Goal: Task Accomplishment & Management: Complete application form

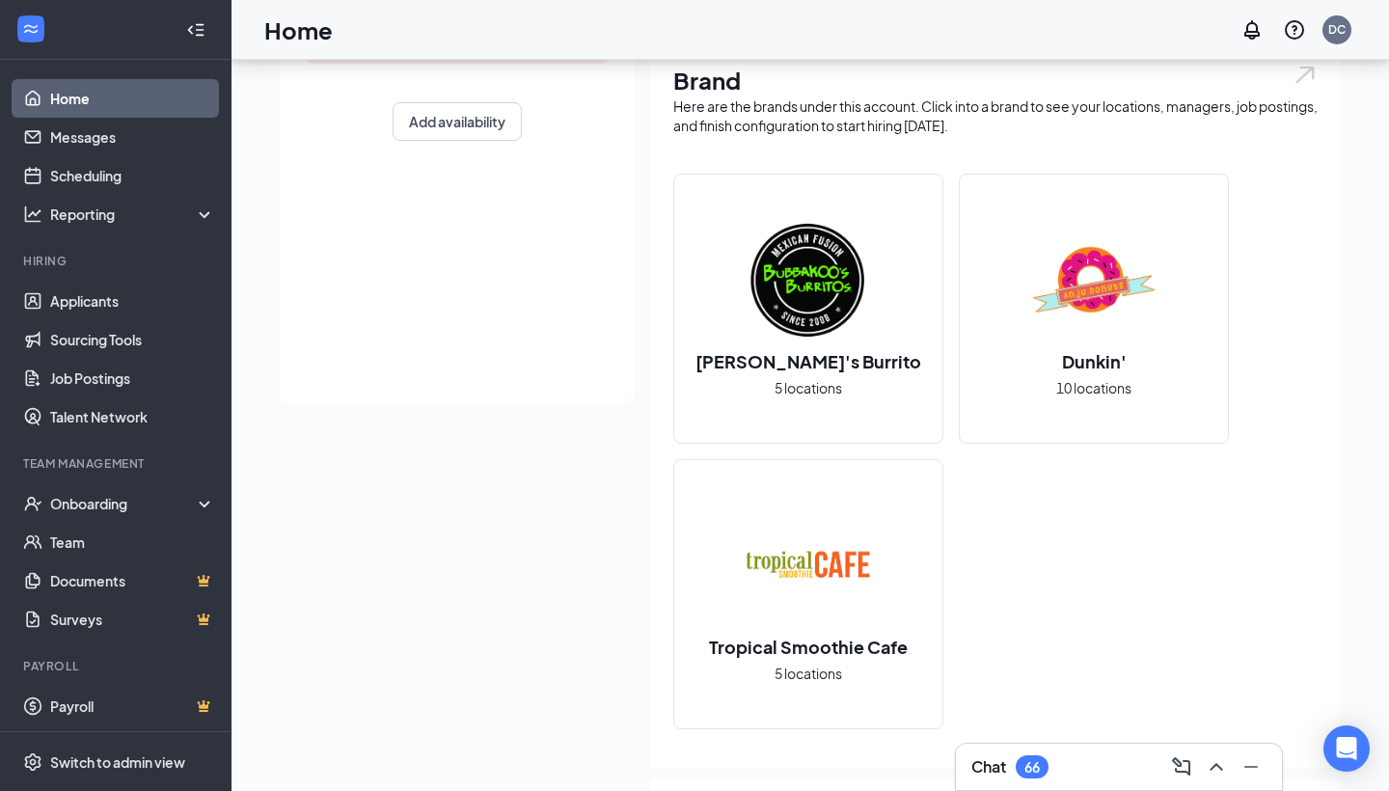
scroll to position [395, 0]
click at [104, 312] on link "Applicants" at bounding box center [132, 301] width 165 height 39
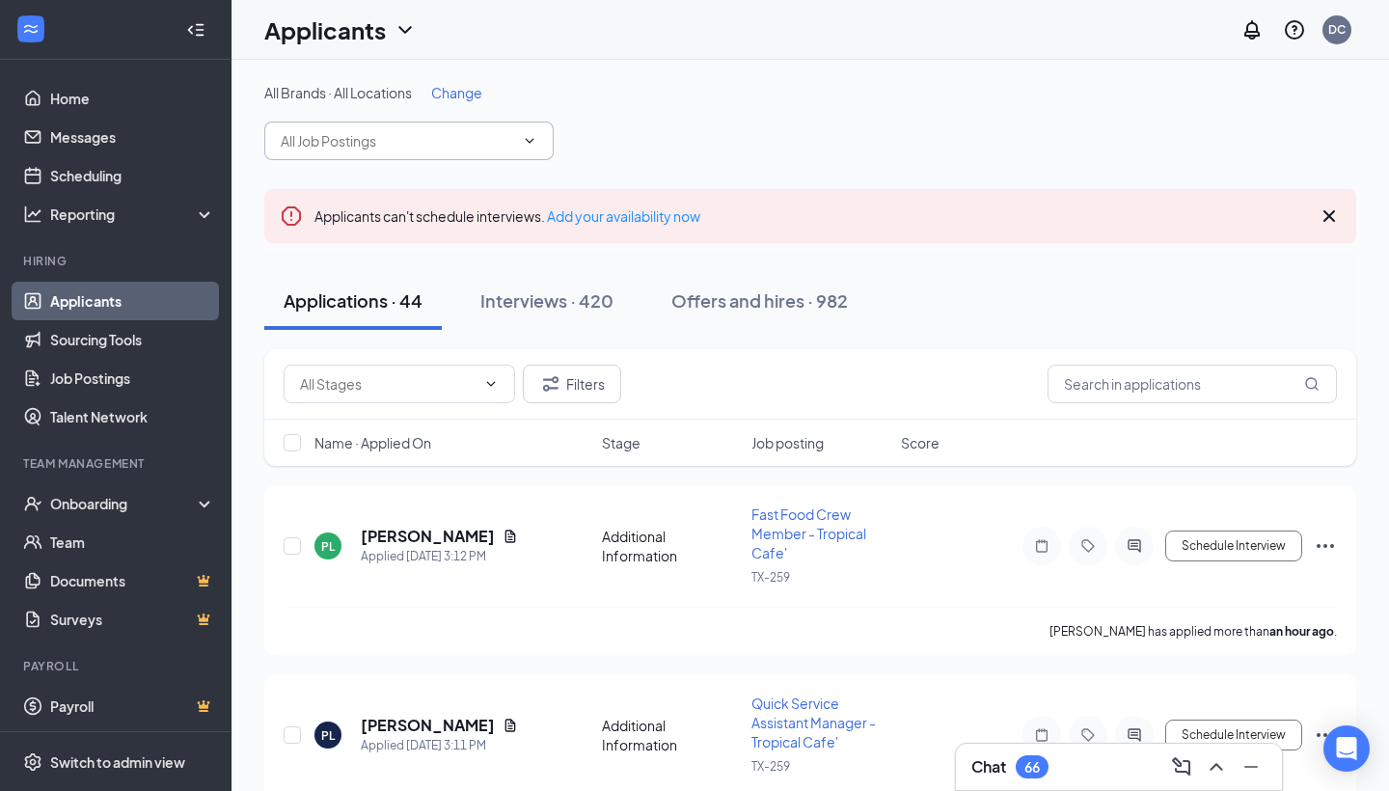
click at [521, 151] on span at bounding box center [408, 140] width 289 height 39
click at [531, 138] on icon "ChevronDown" at bounding box center [529, 140] width 15 height 15
click at [536, 151] on span at bounding box center [408, 140] width 289 height 39
click at [518, 132] on span at bounding box center [408, 140] width 289 height 39
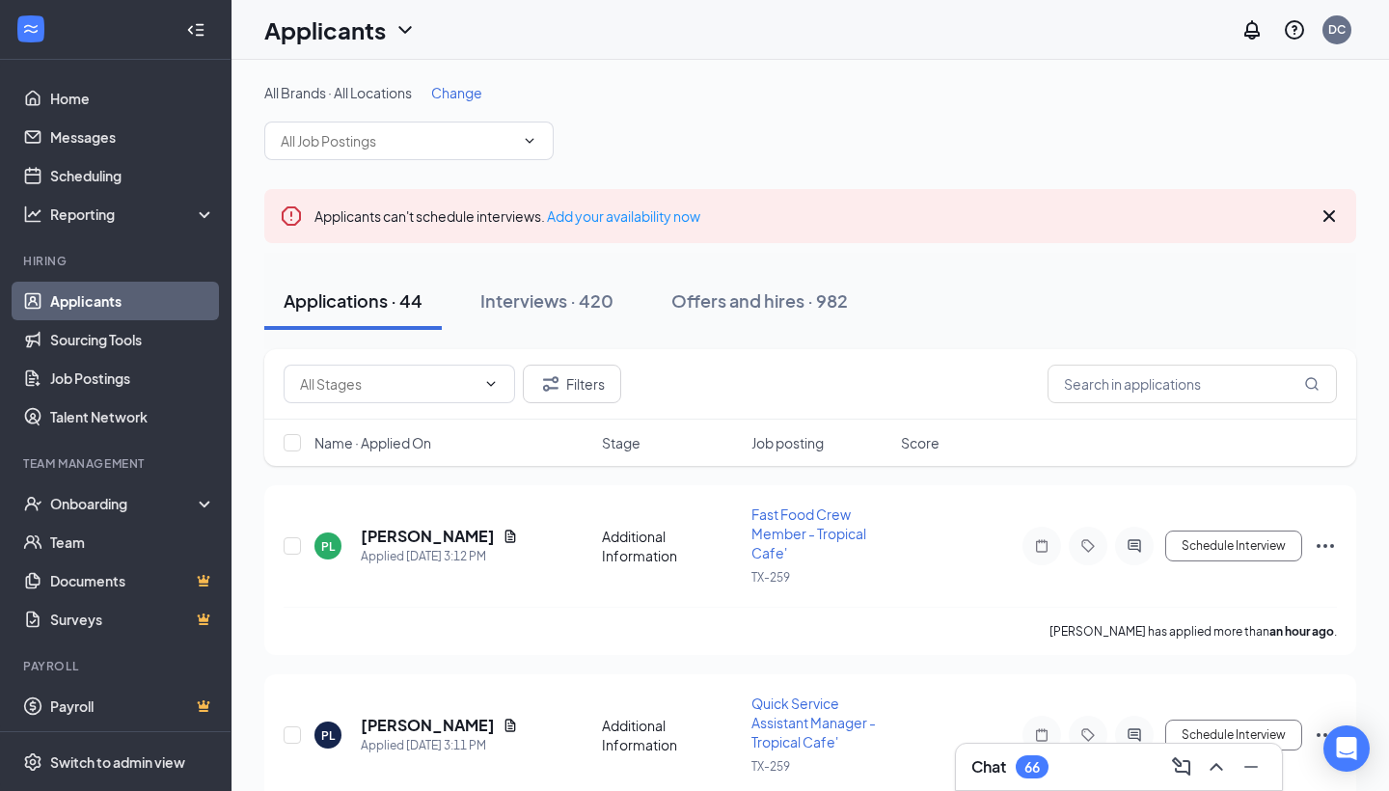
click at [455, 97] on span "Change" at bounding box center [456, 92] width 51 height 17
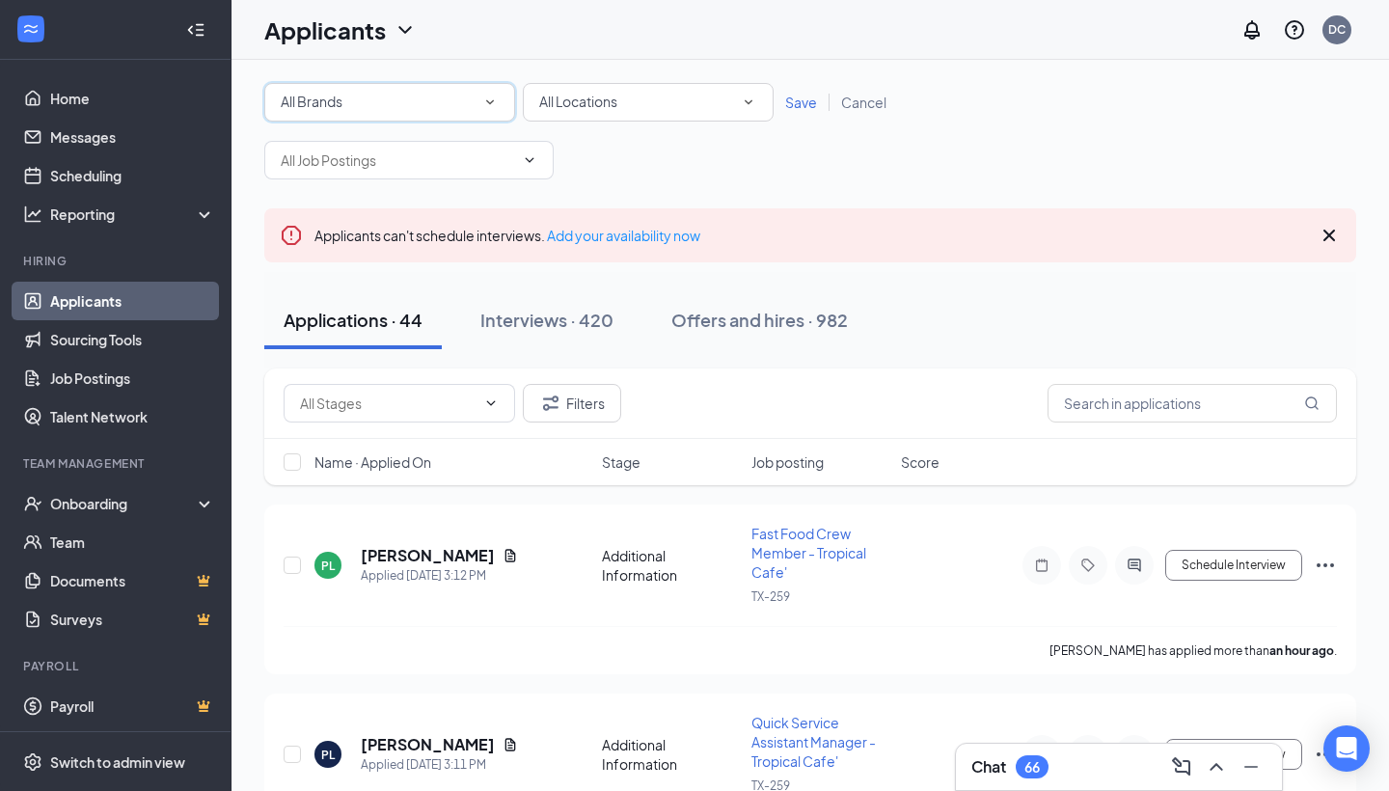
click at [473, 117] on div "All Brands All Brands" at bounding box center [389, 102] width 251 height 39
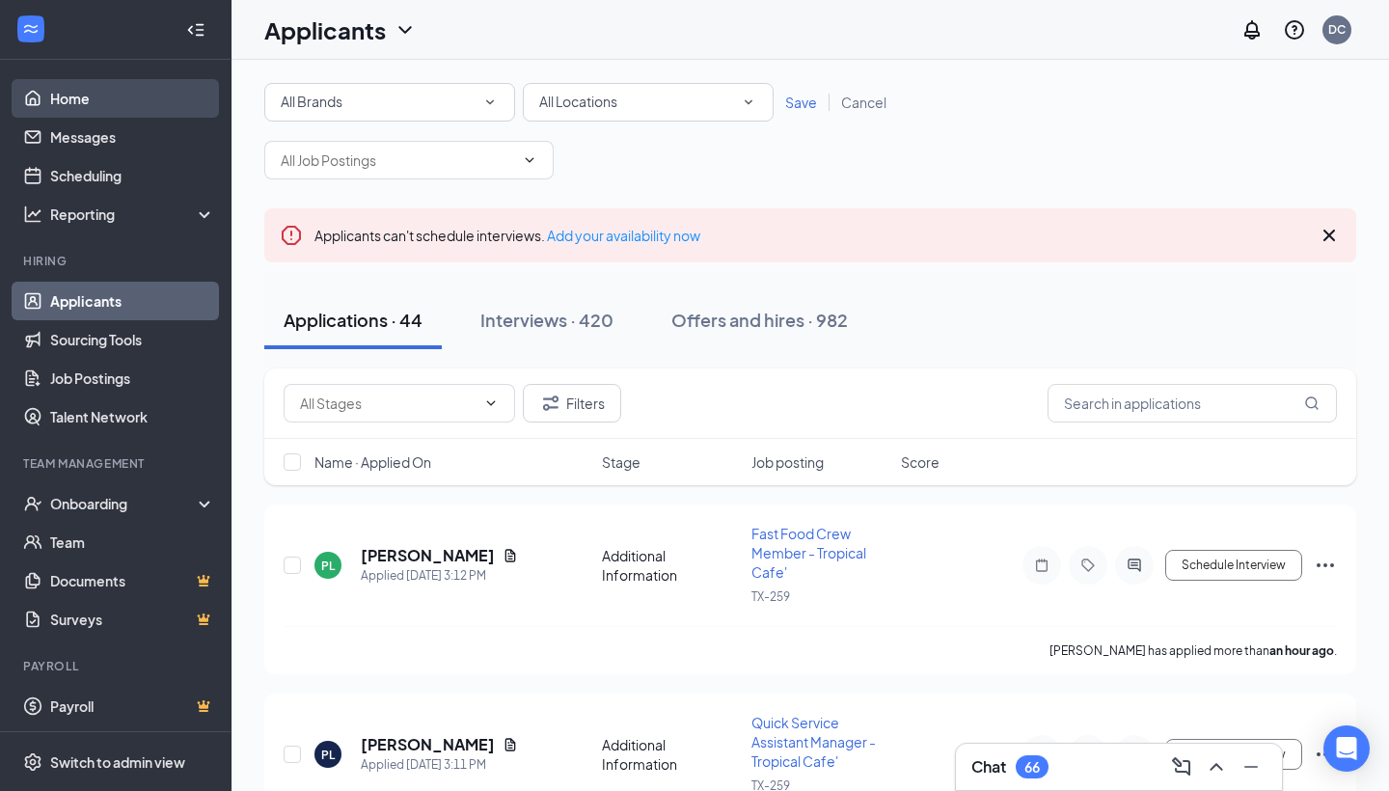
click at [55, 100] on link "Home" at bounding box center [132, 98] width 165 height 39
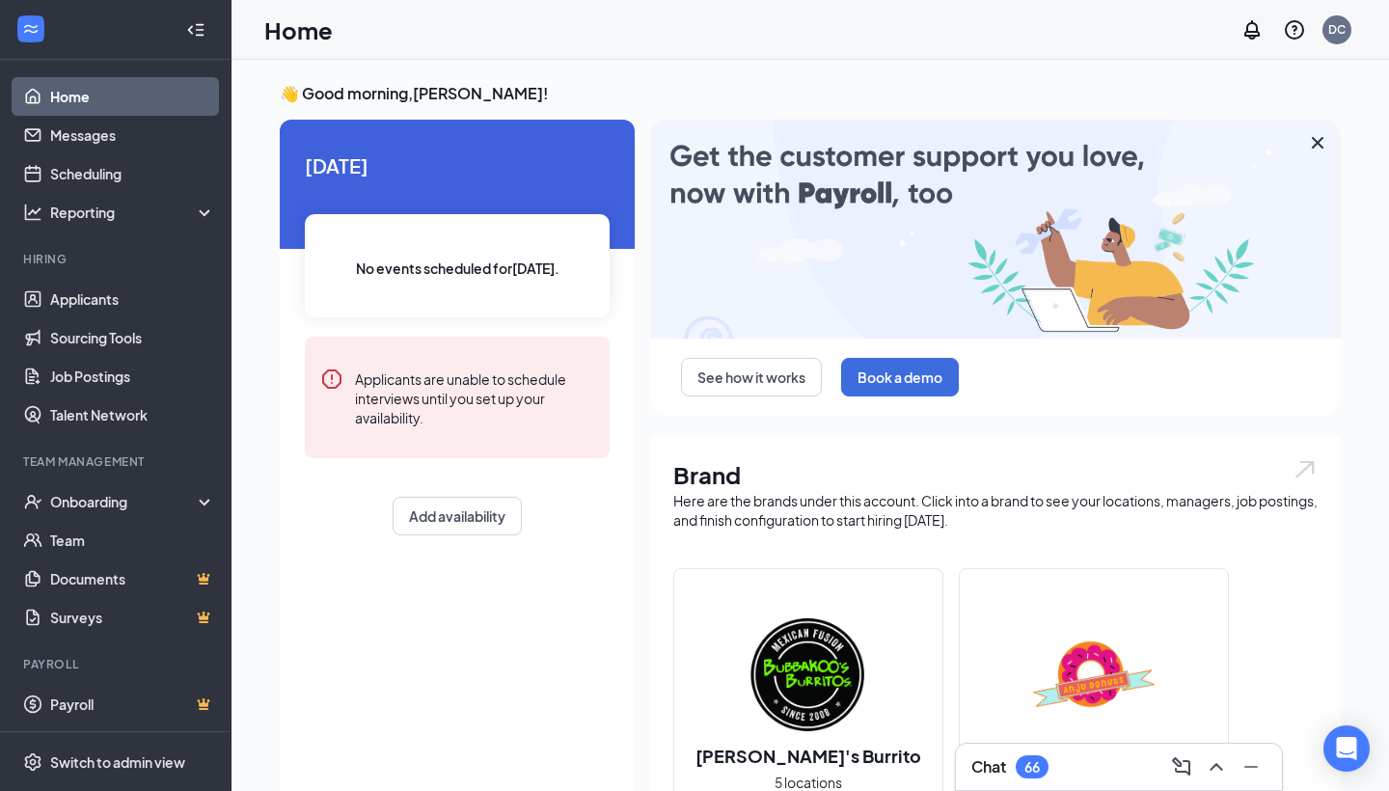
scroll to position [2, 0]
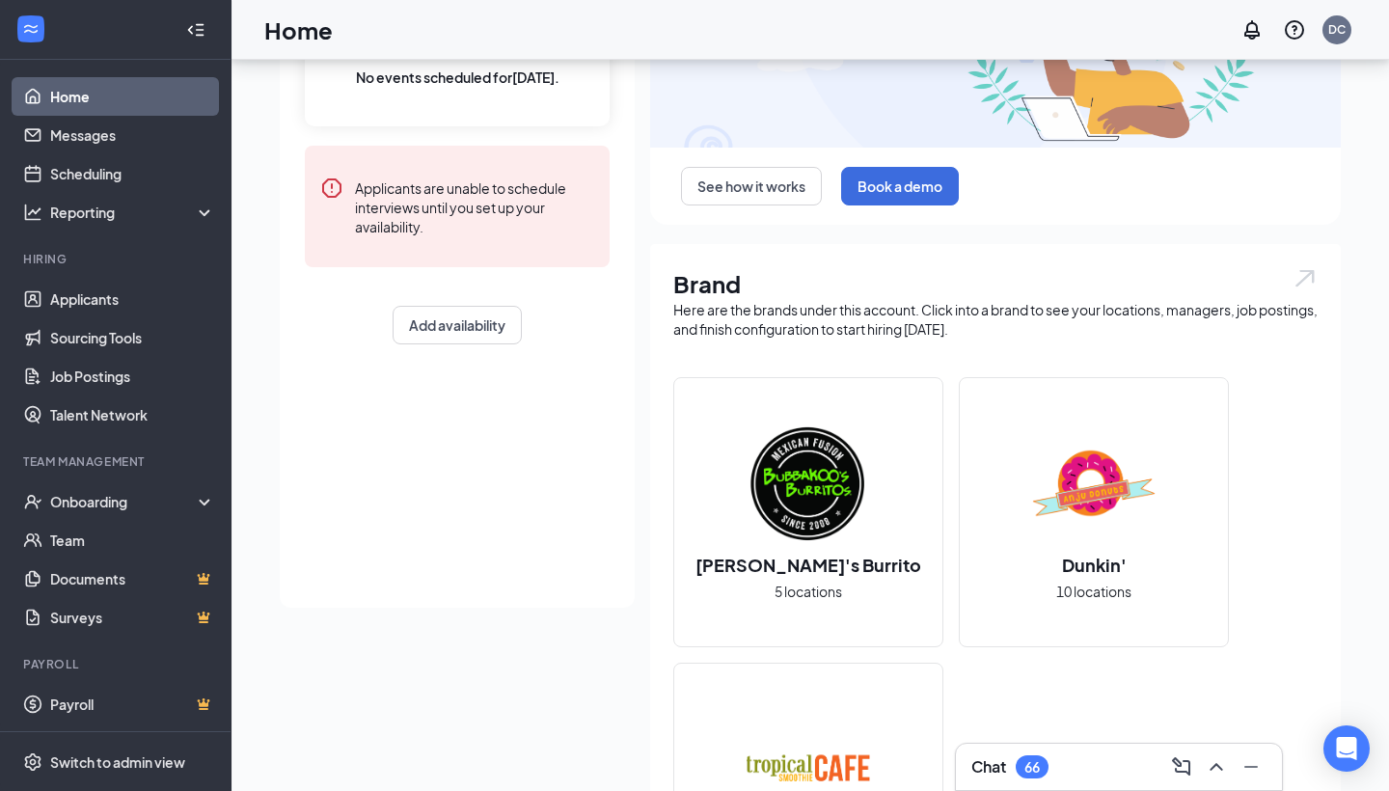
click at [1103, 499] on img at bounding box center [1093, 482] width 123 height 123
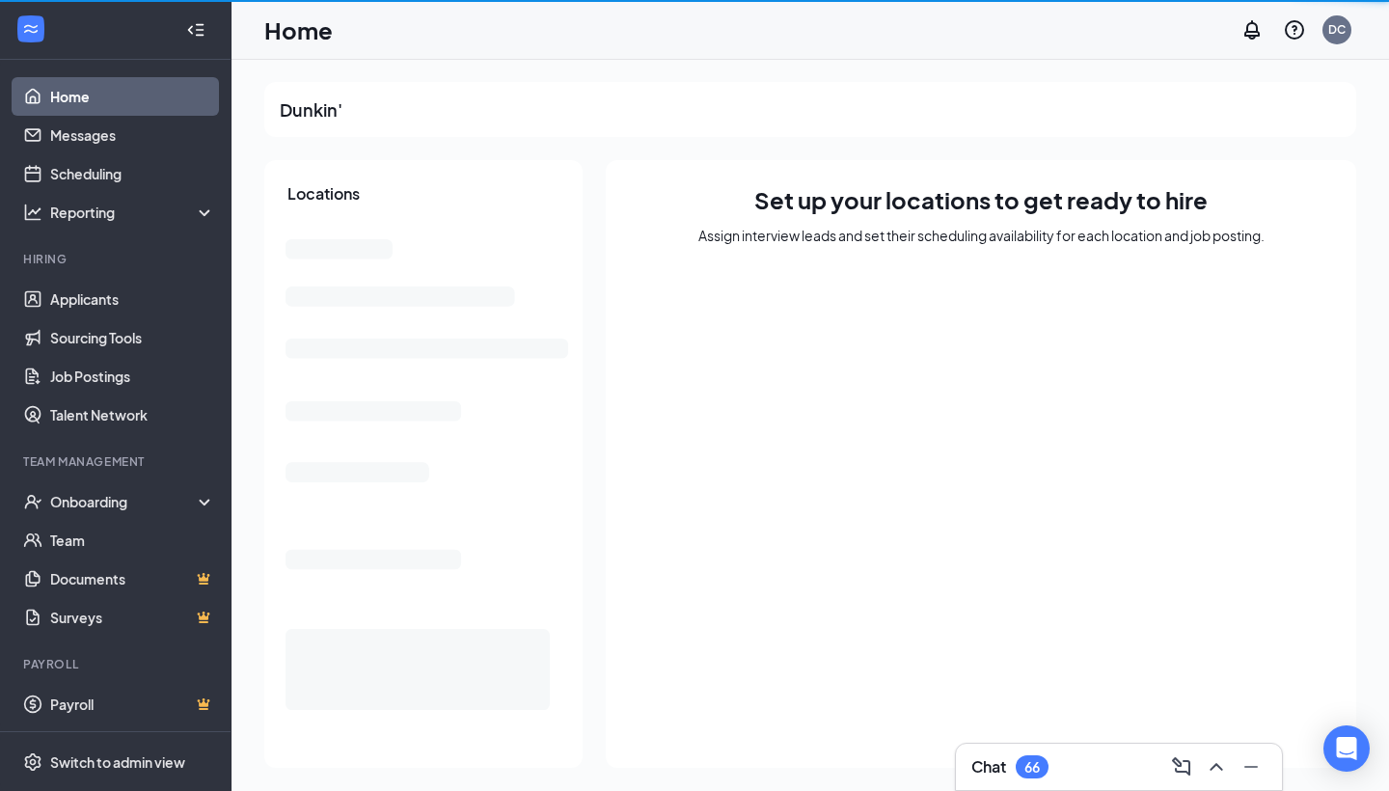
scroll to position [1, 0]
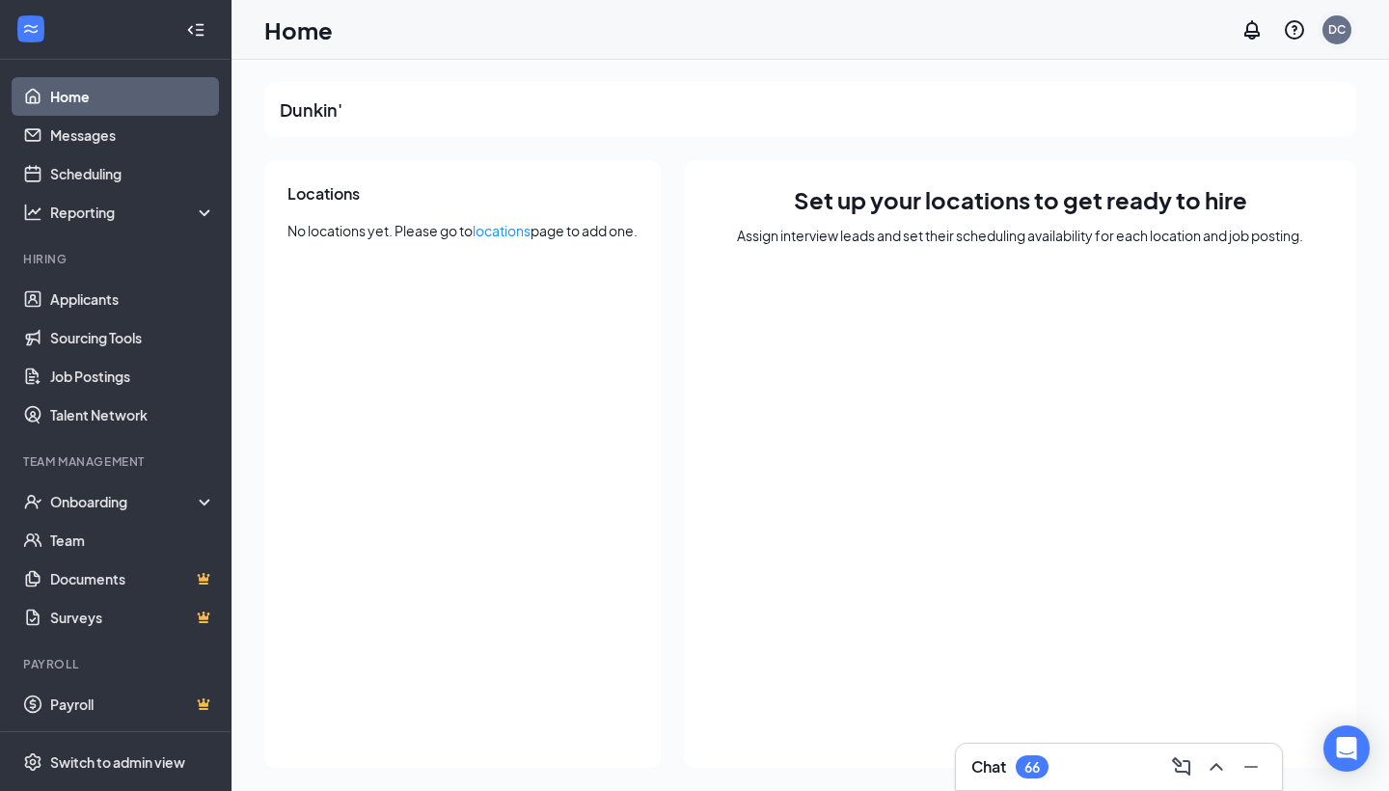
click at [1332, 24] on div "DC" at bounding box center [1336, 29] width 17 height 16
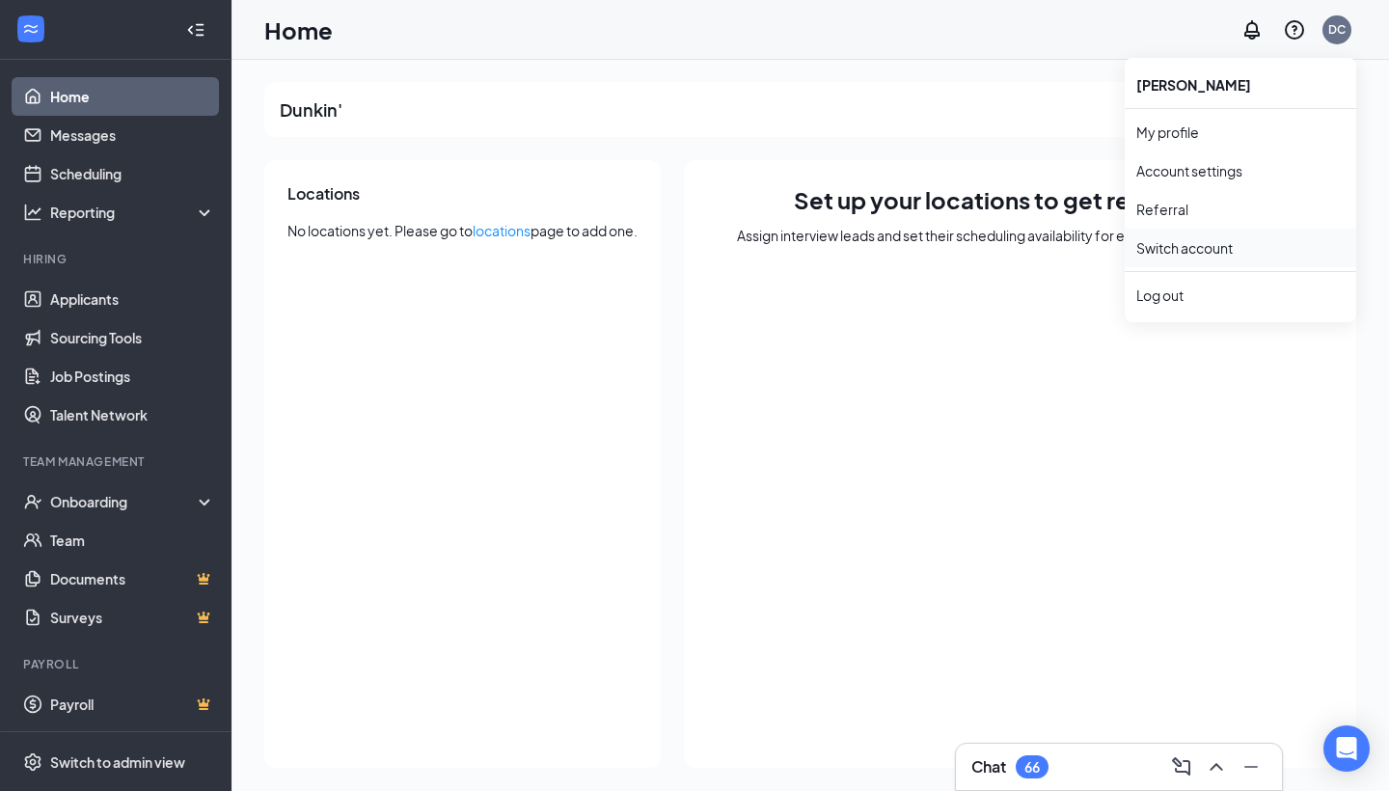
click at [1173, 256] on link "Switch account" at bounding box center [1184, 247] width 96 height 17
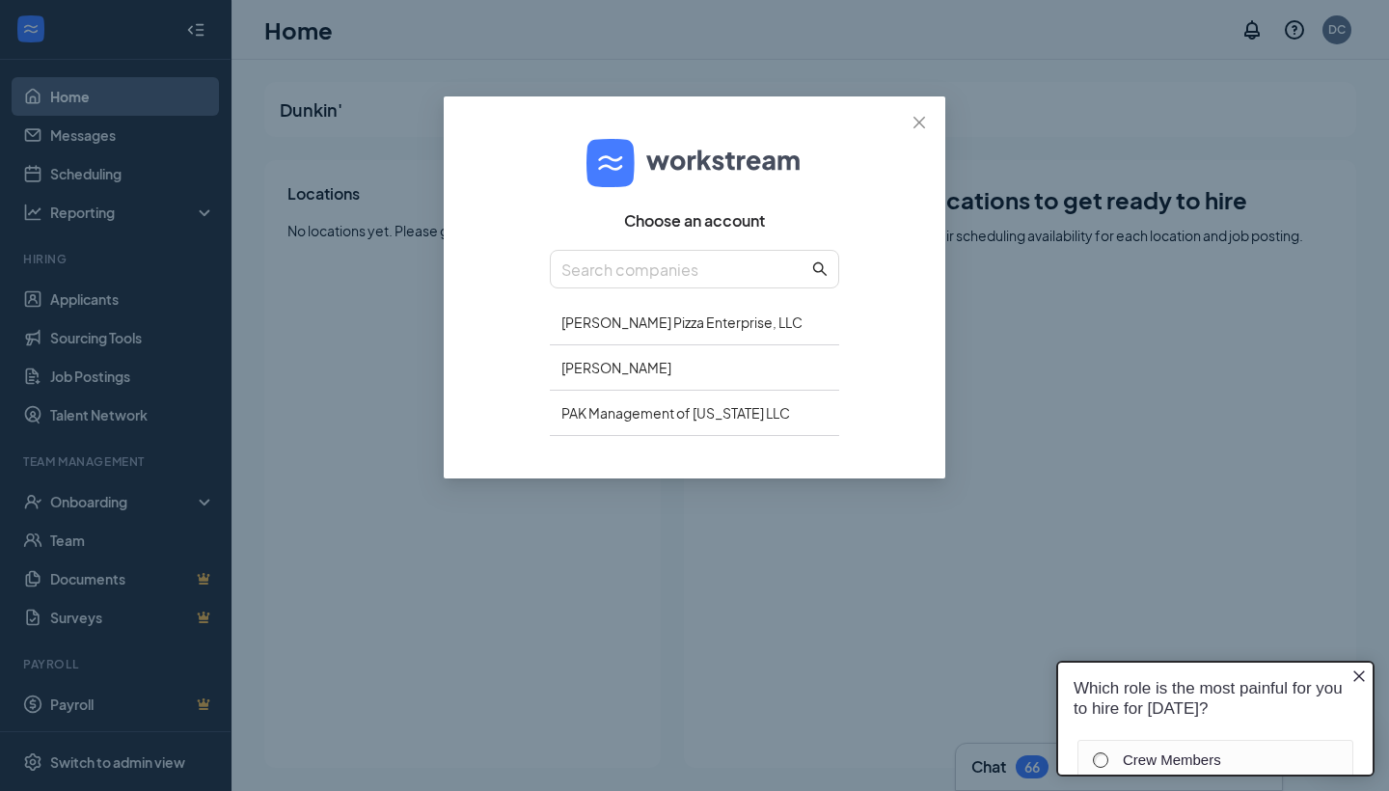
scroll to position [0, 0]
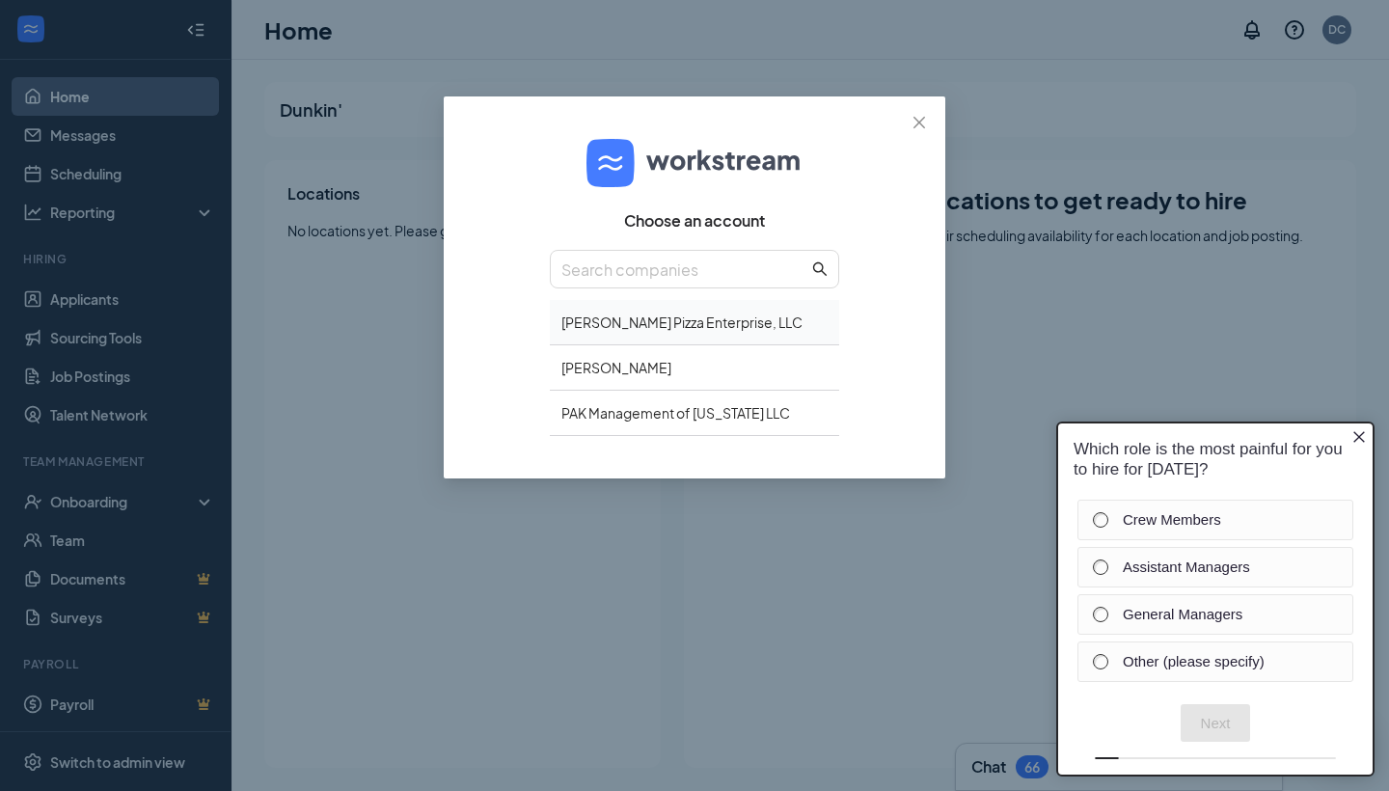
click at [654, 330] on div "Vyom Pizza Enterprise, LLC" at bounding box center [694, 322] width 289 height 45
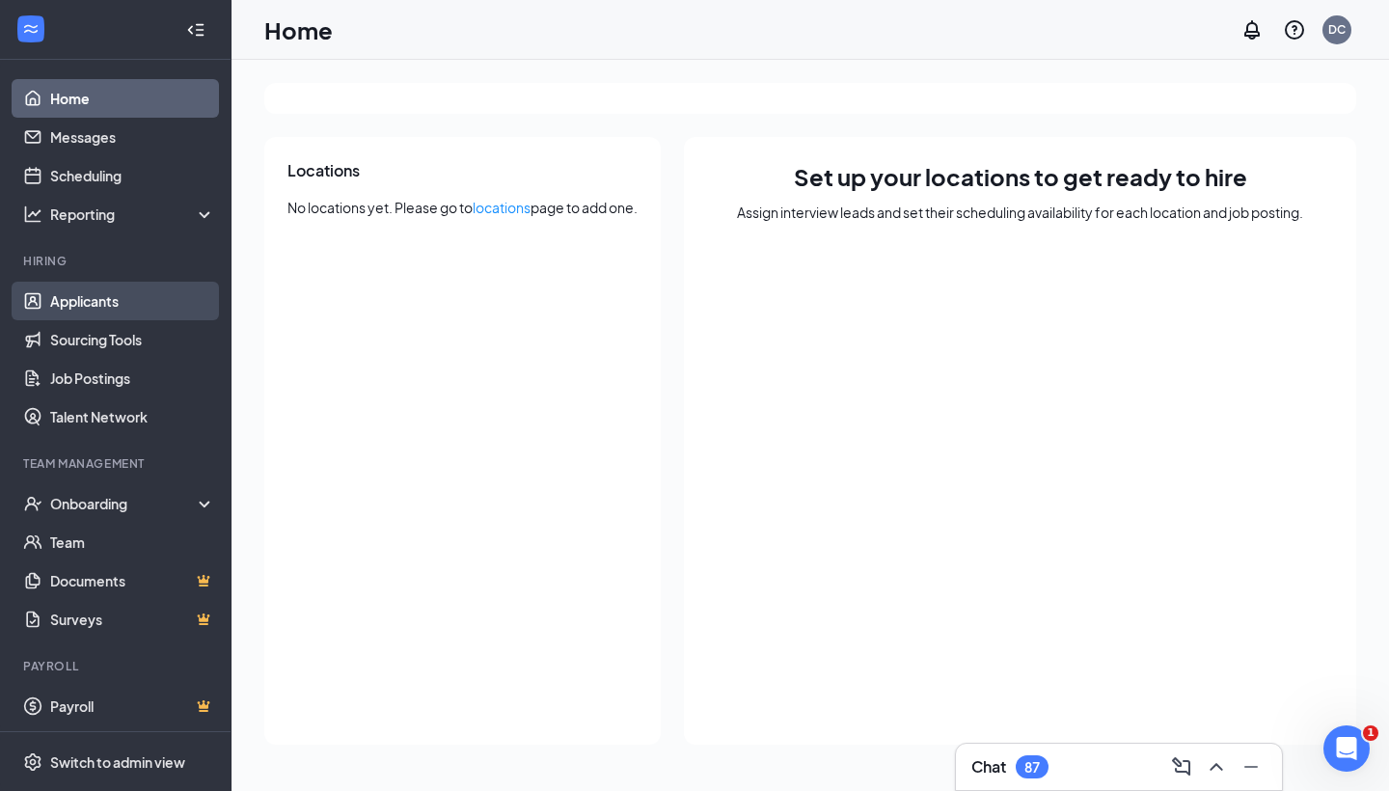
click at [96, 306] on link "Applicants" at bounding box center [132, 301] width 165 height 39
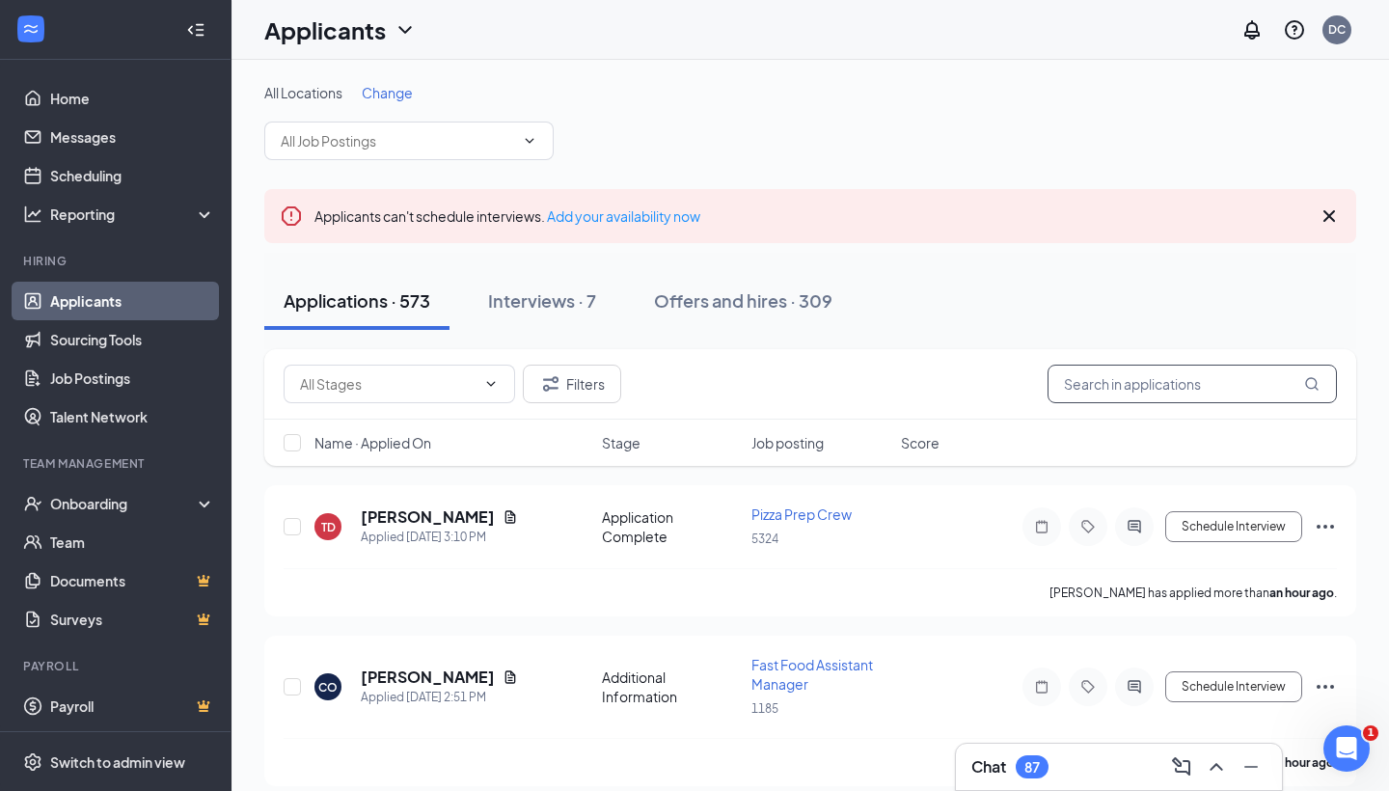
click at [1114, 396] on input "text" at bounding box center [1191, 383] width 289 height 39
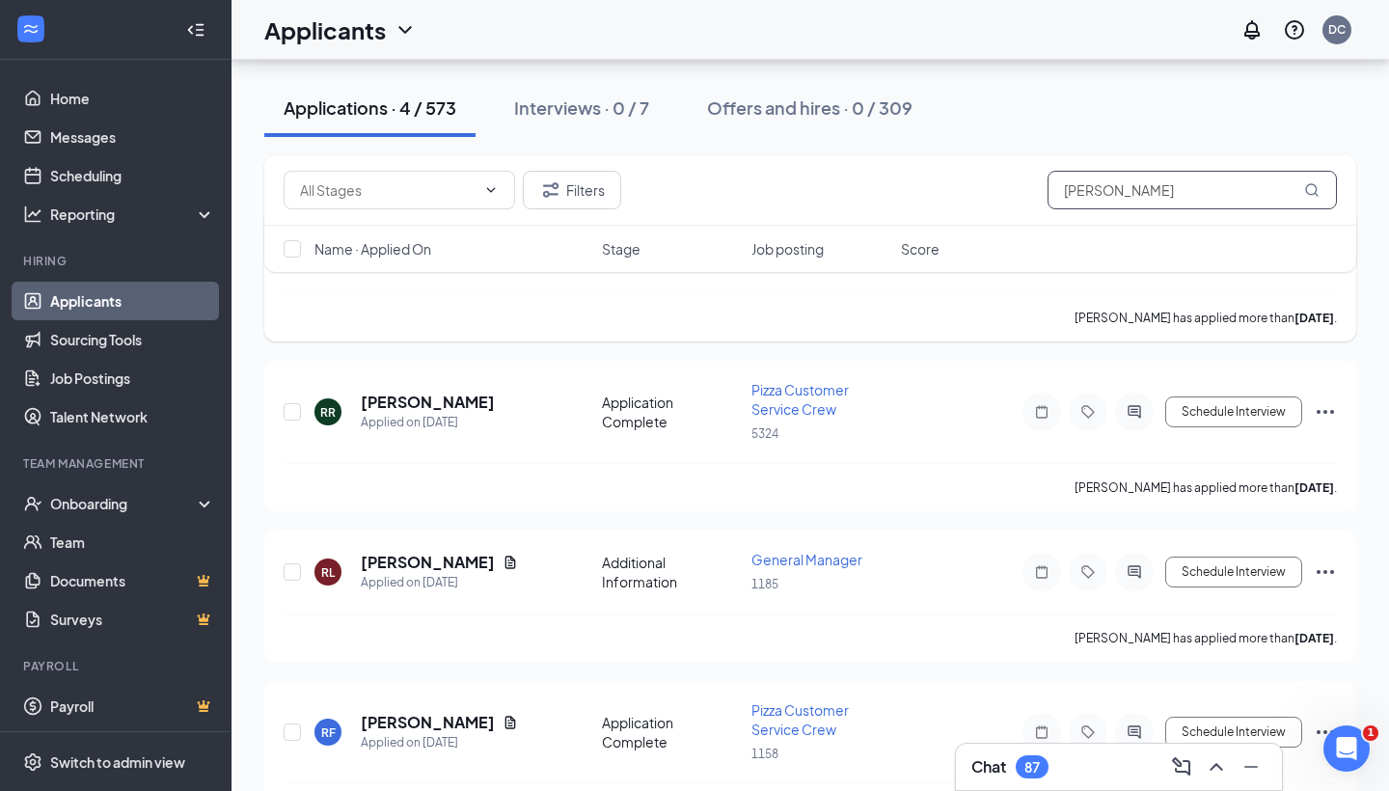
scroll to position [280, 0]
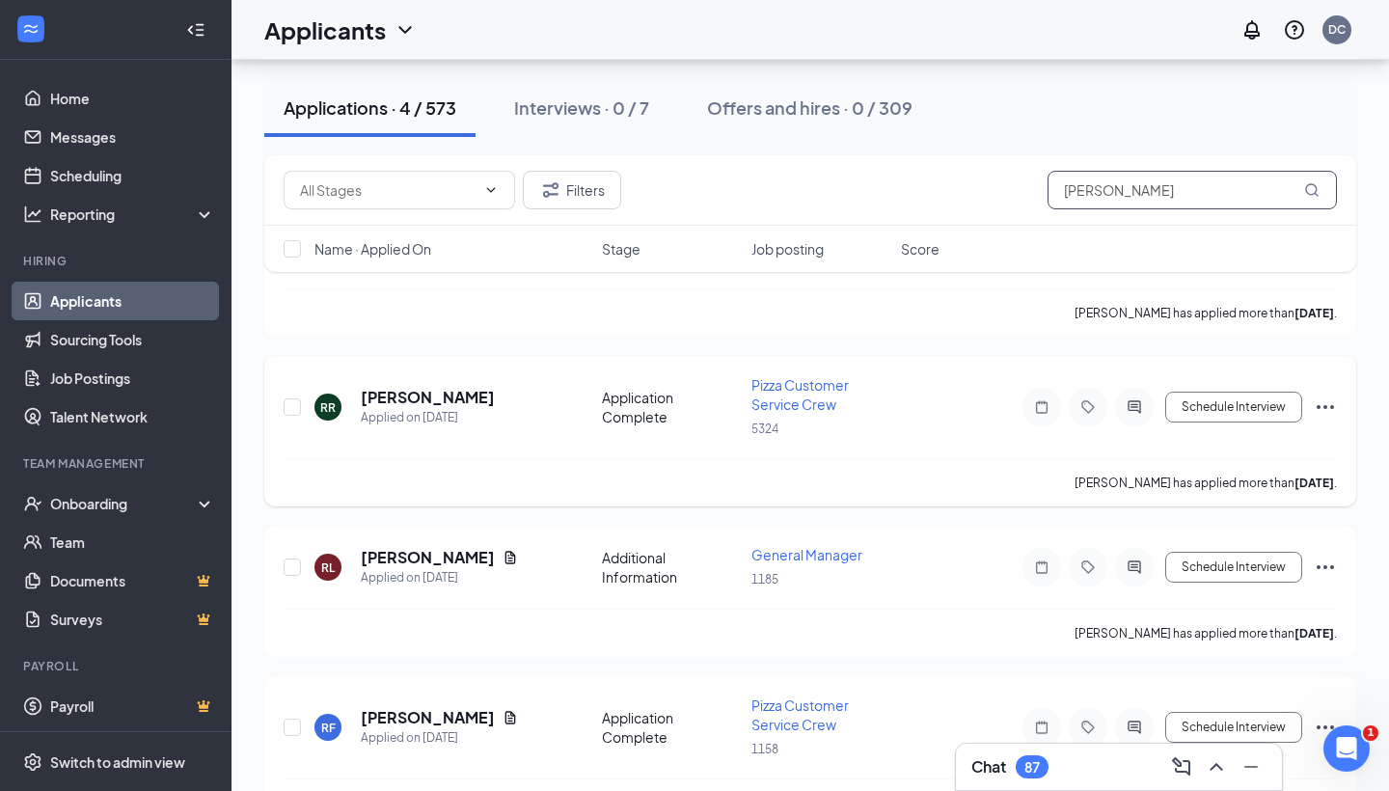
type input "[PERSON_NAME]"
click at [1331, 411] on icon "Ellipses" at bounding box center [1324, 406] width 23 height 23
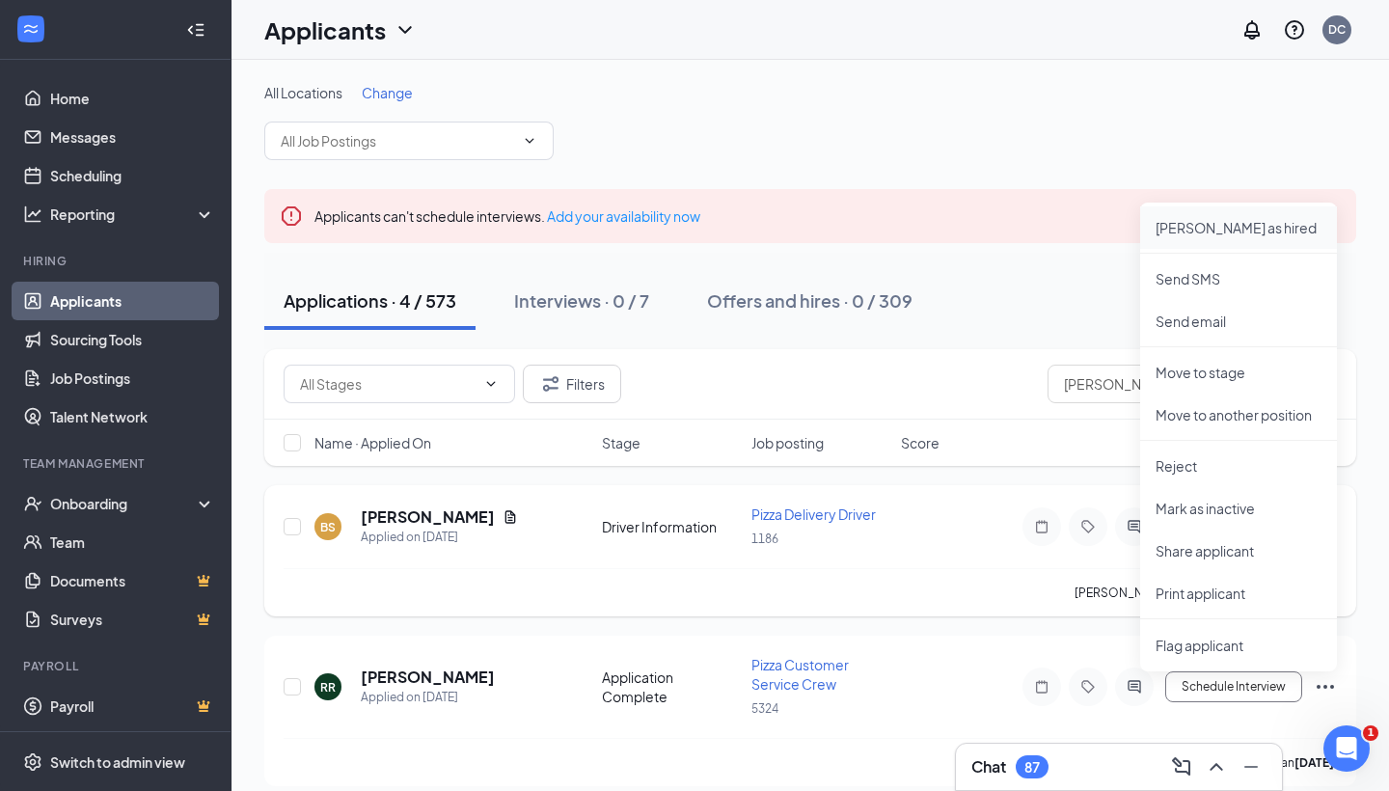
scroll to position [0, 0]
click at [1197, 220] on p "[PERSON_NAME] as hired" at bounding box center [1238, 227] width 166 height 19
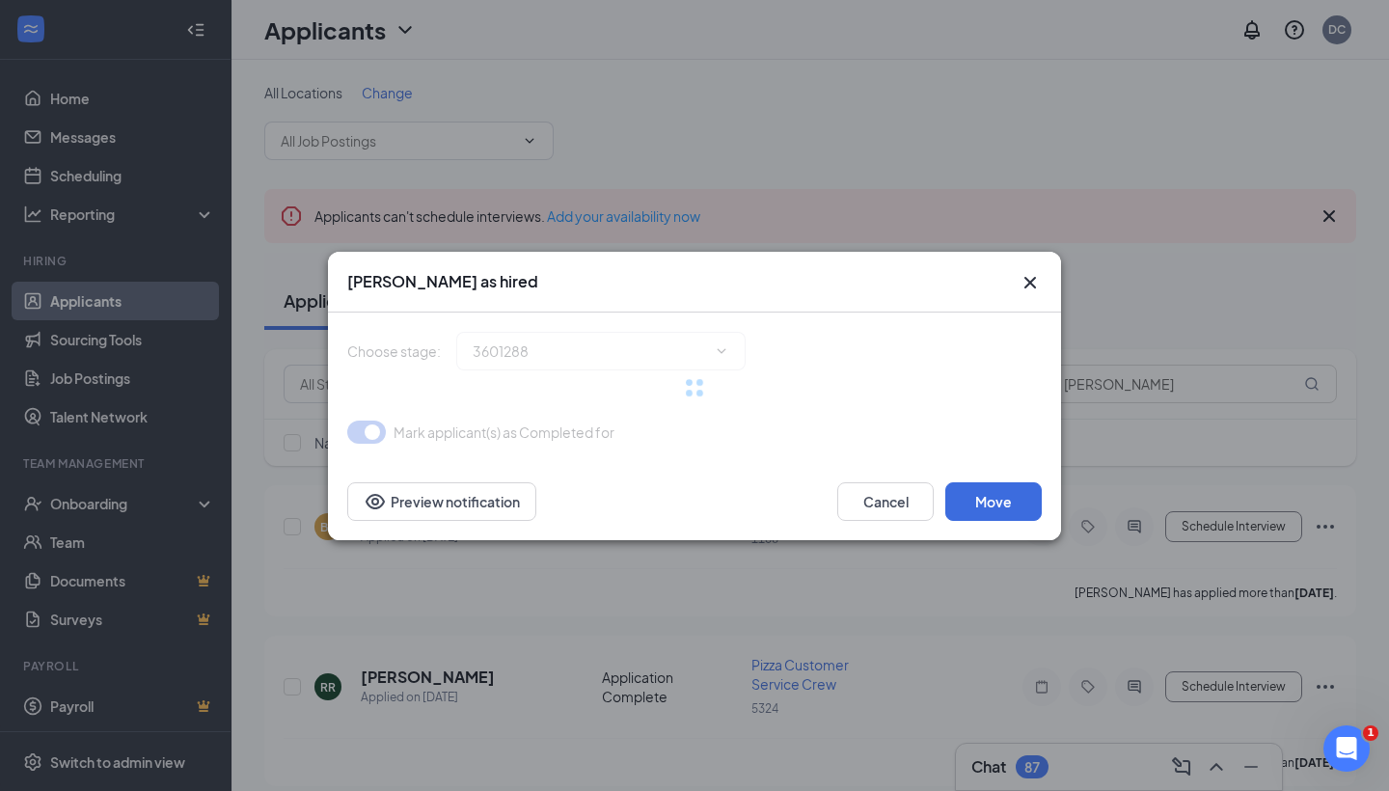
type input "Hiring Complete (final stage)"
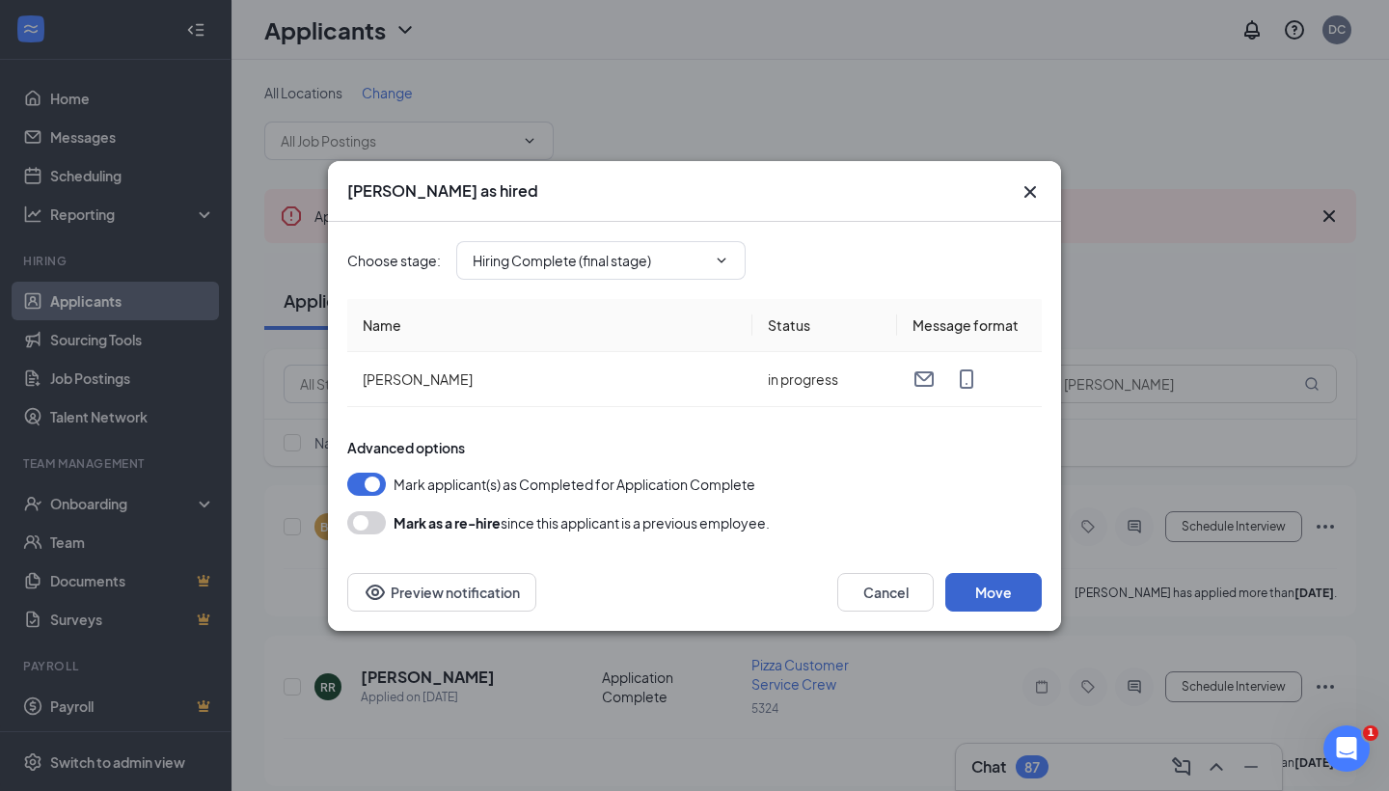
click at [975, 586] on button "Move" at bounding box center [993, 592] width 96 height 39
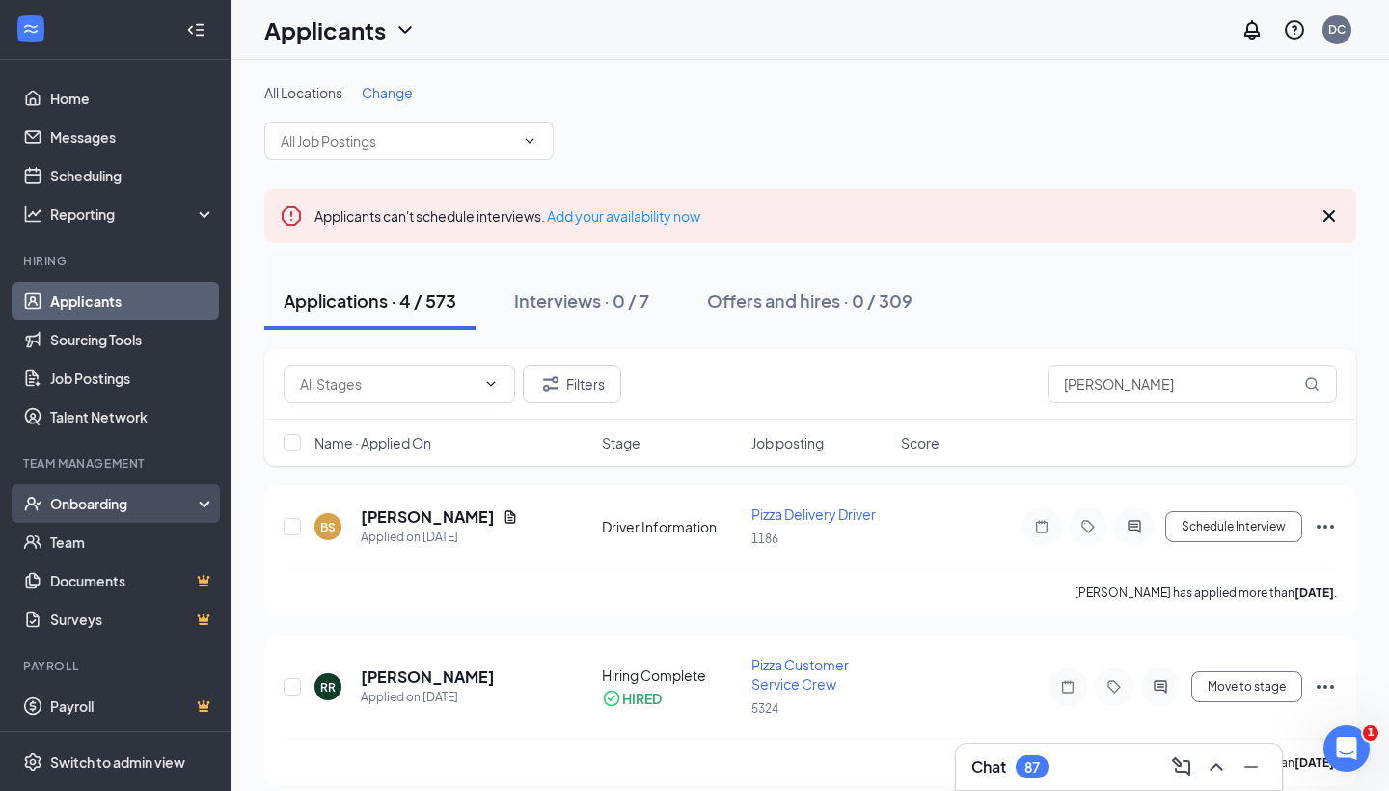
click at [147, 499] on div "Onboarding" at bounding box center [124, 503] width 148 height 19
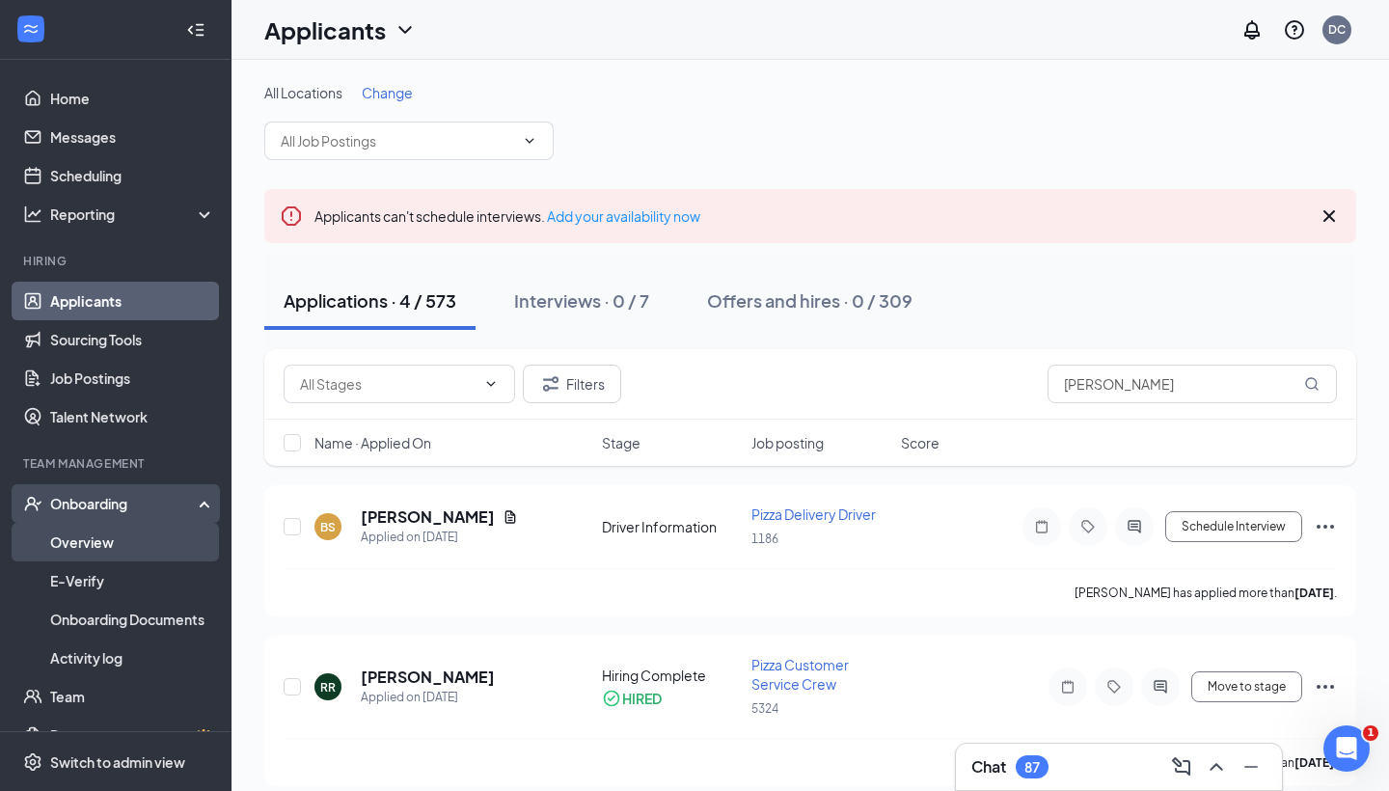
click at [93, 547] on link "Overview" at bounding box center [132, 542] width 165 height 39
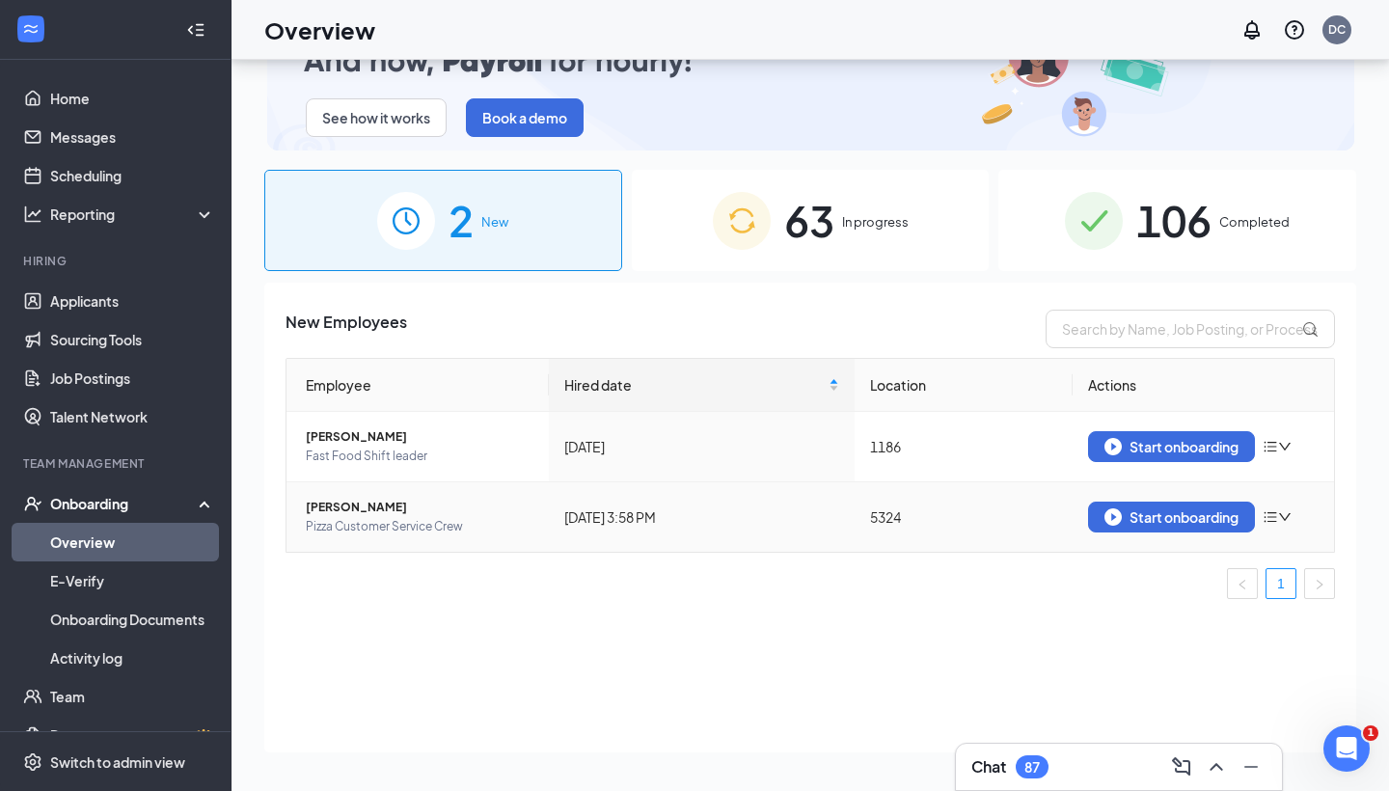
scroll to position [87, 0]
click at [1146, 512] on div "Start onboarding" at bounding box center [1171, 516] width 134 height 17
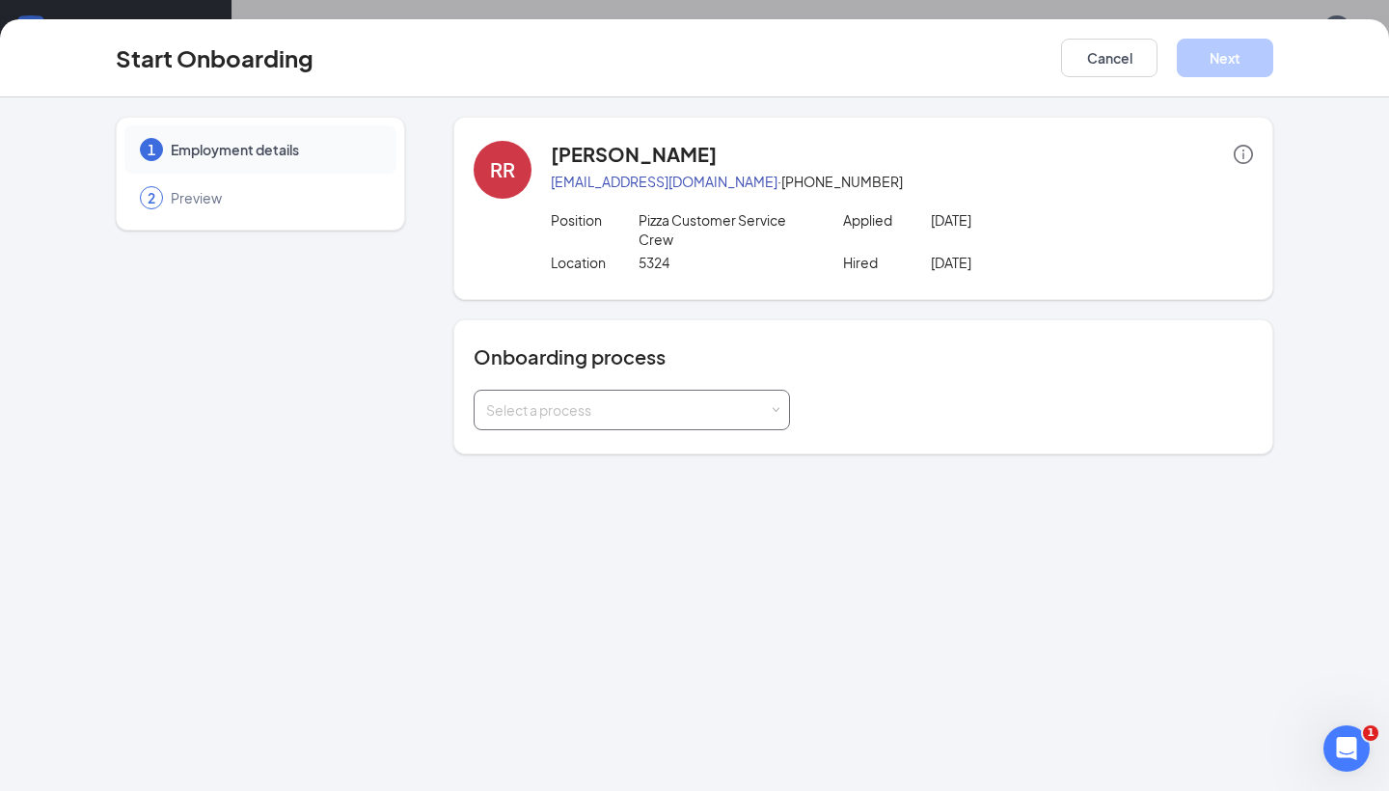
click at [607, 397] on div "Select a process" at bounding box center [631, 410] width 291 height 39
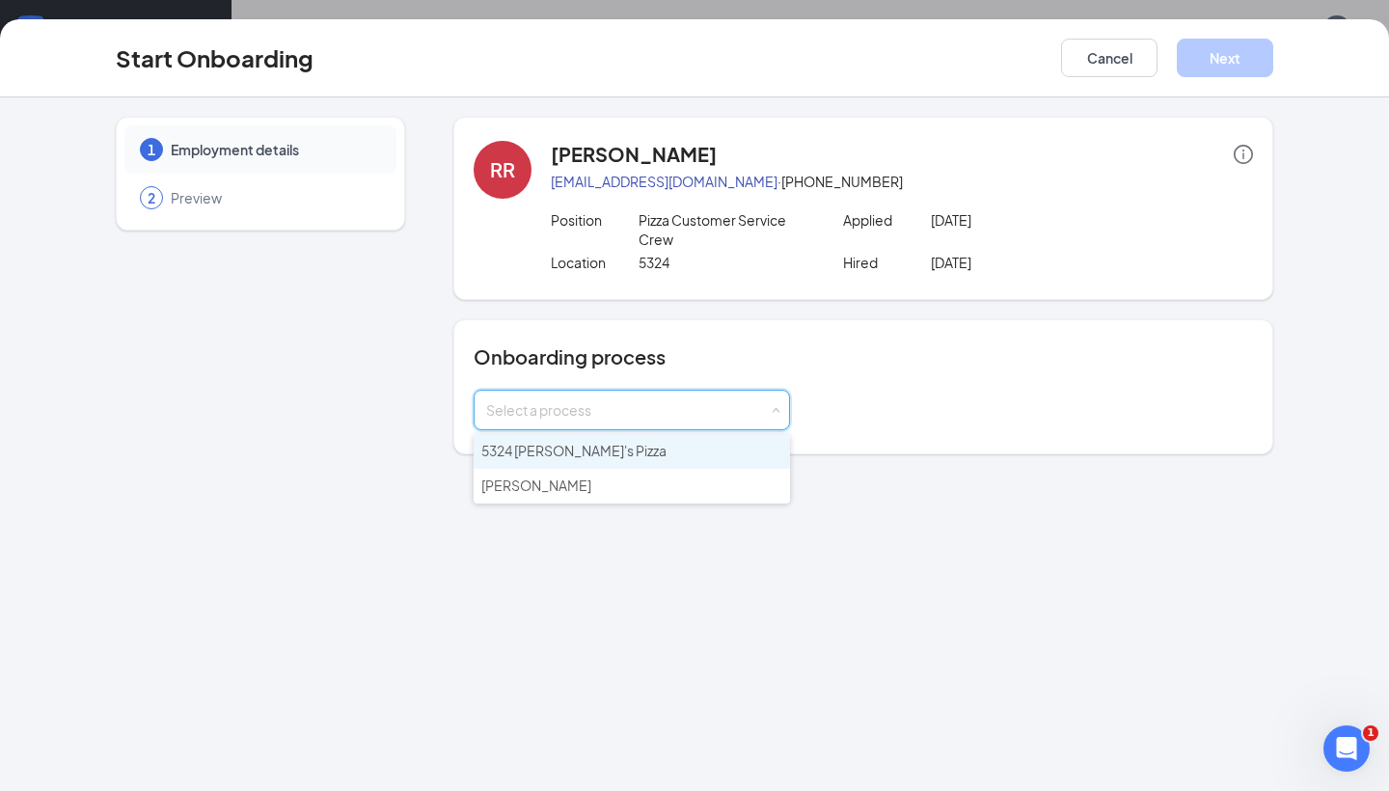
click at [542, 452] on span "5324 [PERSON_NAME]'s Pizza" at bounding box center [573, 450] width 185 height 17
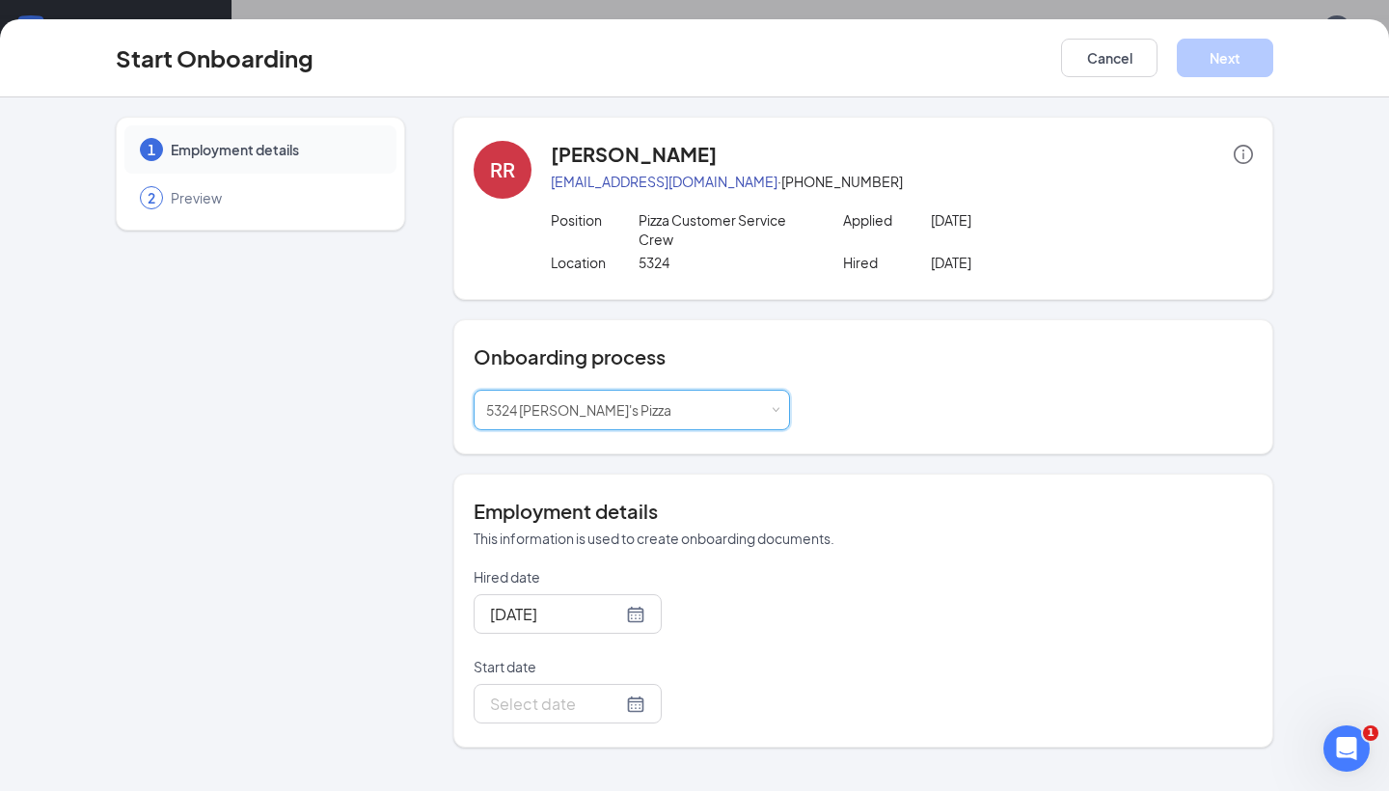
click at [924, 416] on div "Select a process 5324 [PERSON_NAME]'s Pizza" at bounding box center [862, 410] width 779 height 40
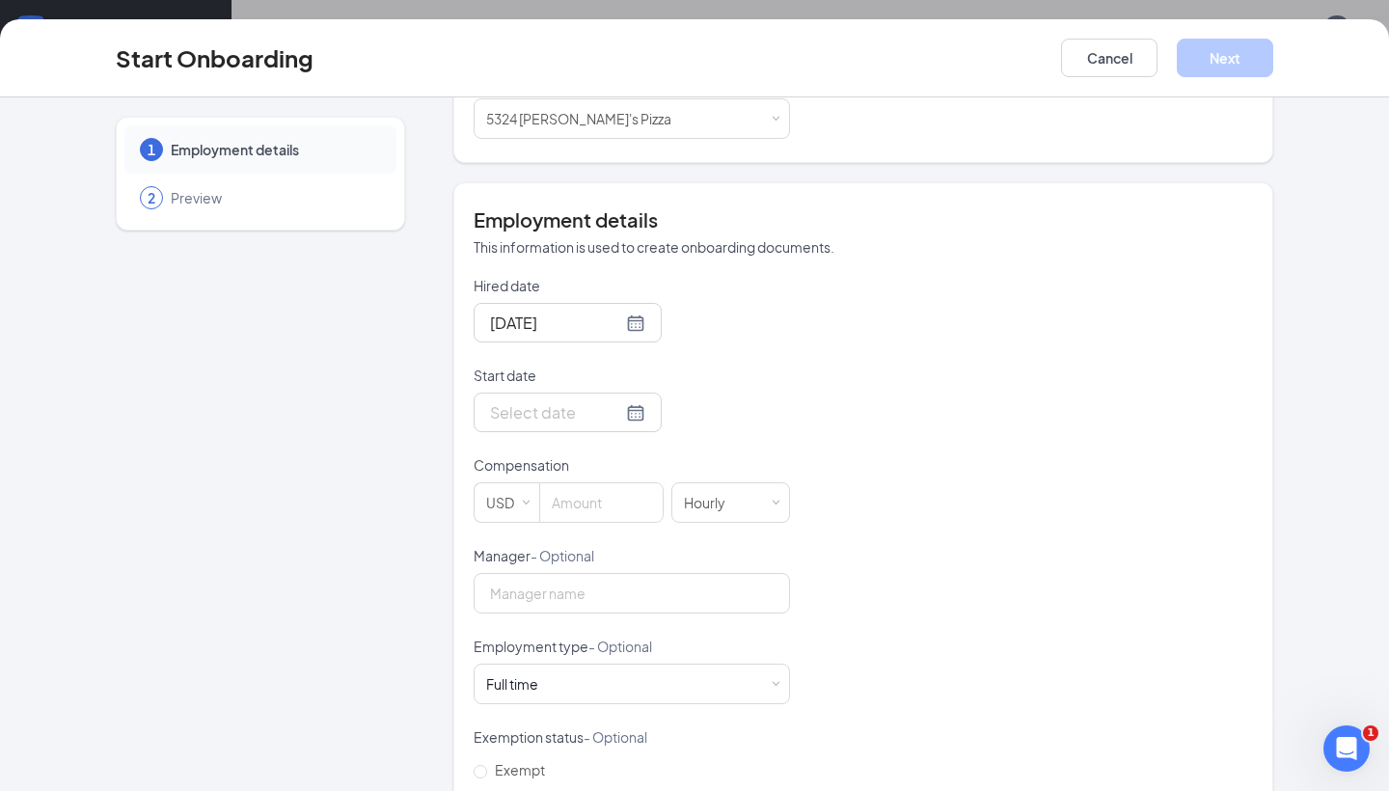
scroll to position [303, 0]
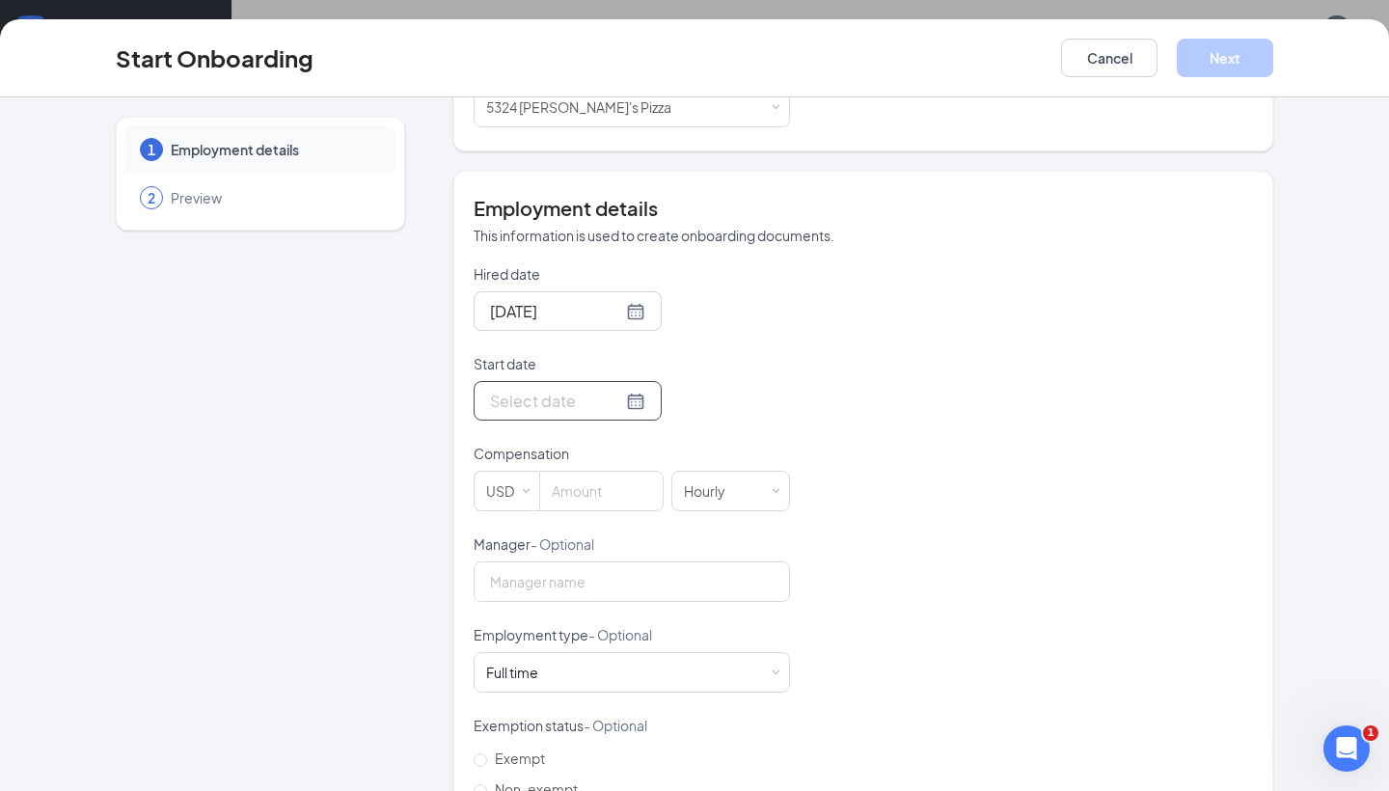
click at [627, 396] on div at bounding box center [567, 401] width 155 height 24
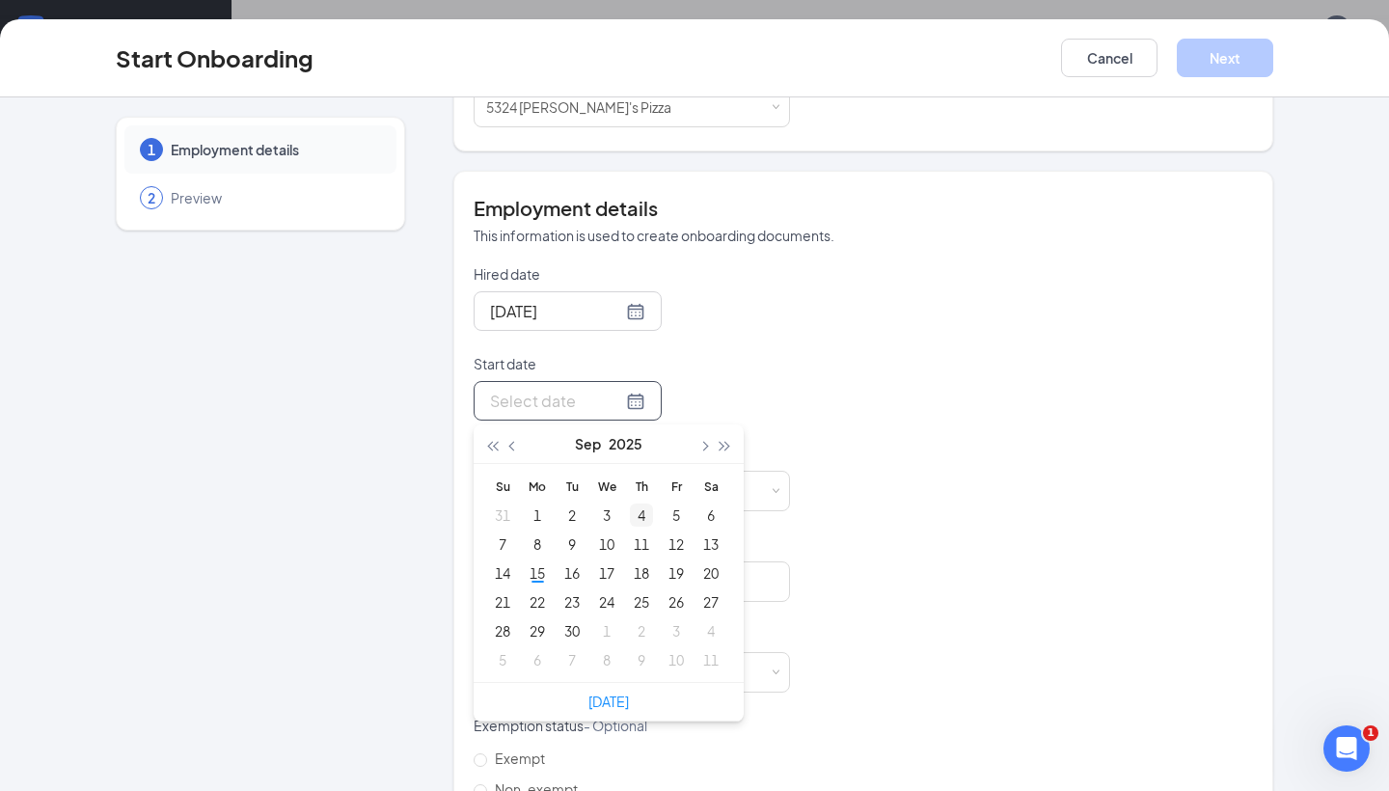
type input "[DATE]"
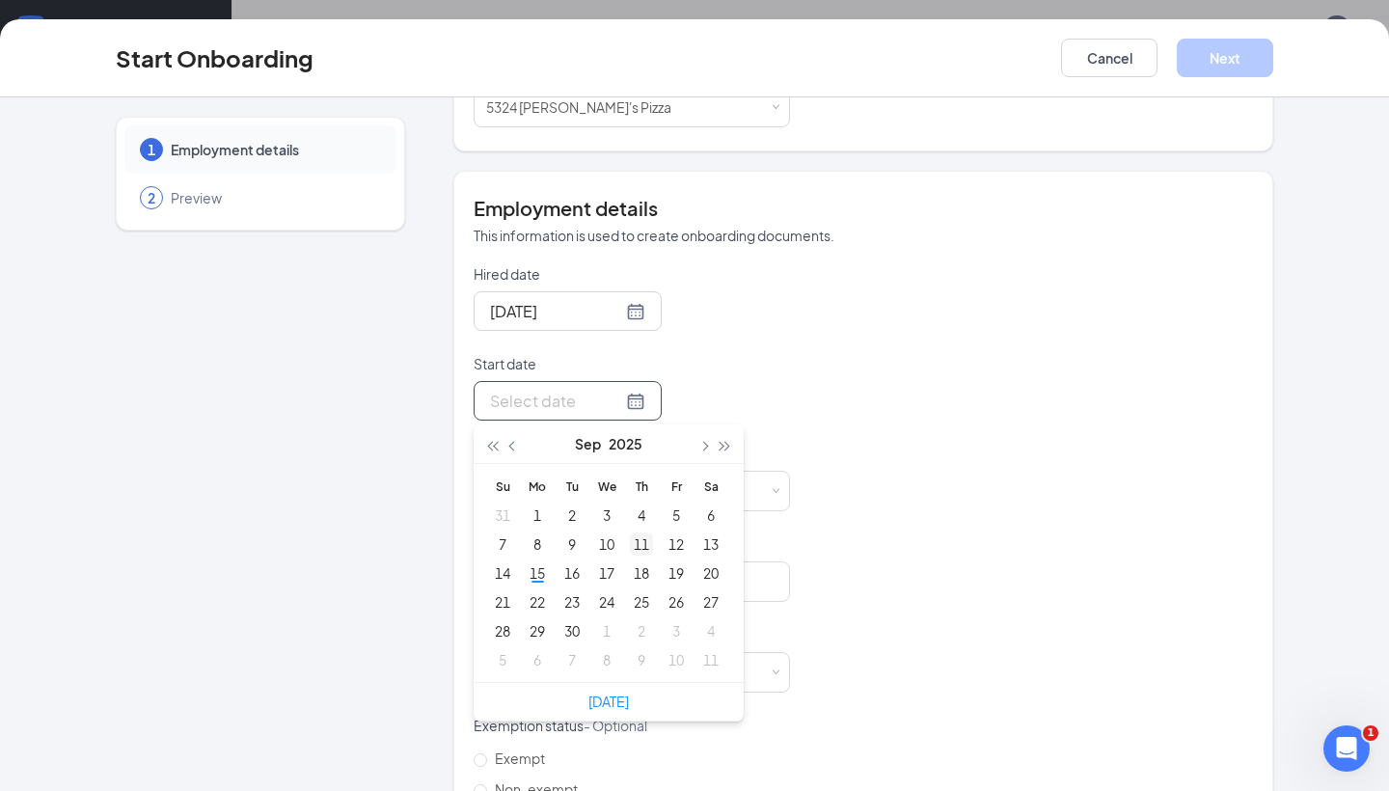
type input "[DATE]"
click at [640, 548] on div "11" at bounding box center [641, 543] width 23 height 23
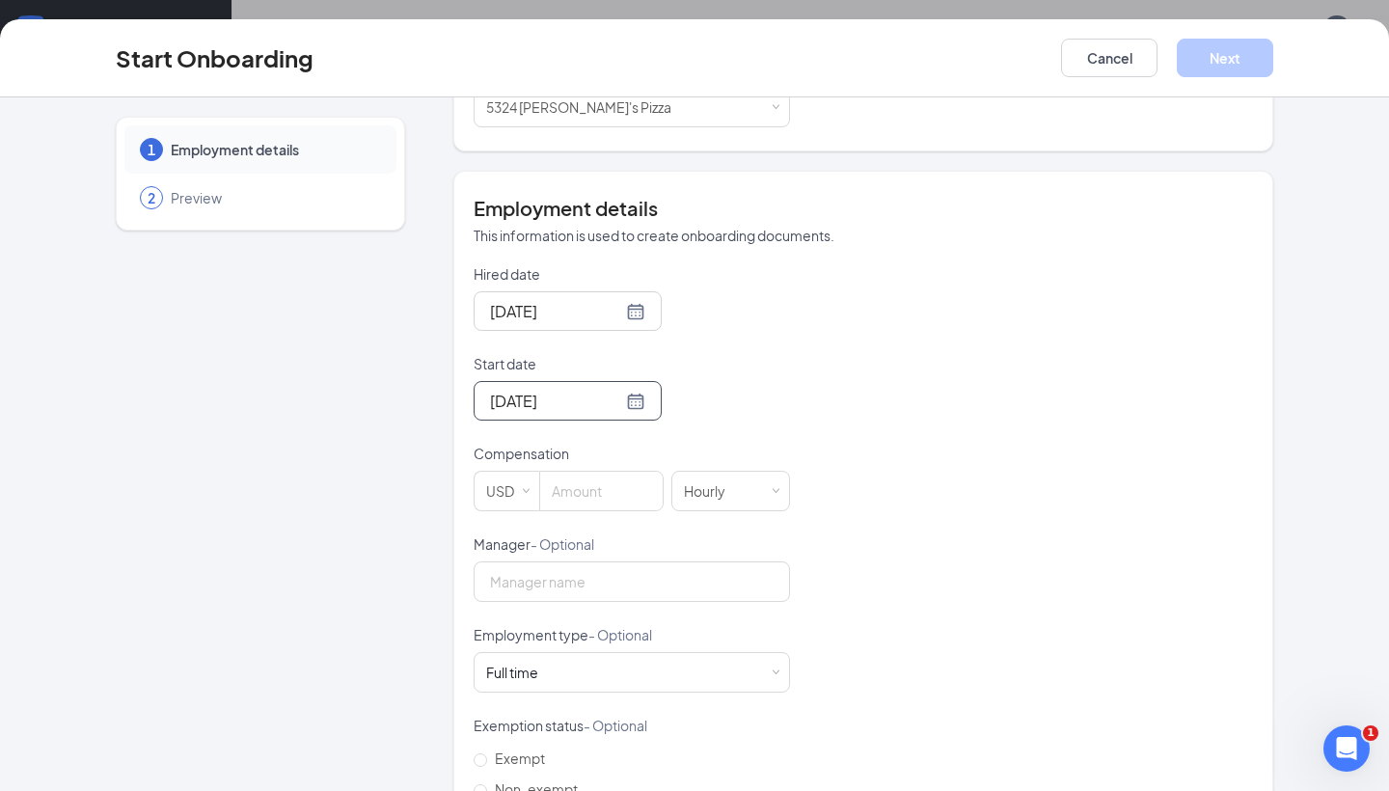
click at [718, 329] on div "[DATE]" at bounding box center [631, 311] width 316 height 40
click at [581, 485] on input at bounding box center [601, 491] width 122 height 39
type input "10"
click at [935, 475] on div "Hired date [DATE] Start date [DATE] [DATE] Su Mo Tu We Th Fr Sa 31 1 2 3 4 5 6 …" at bounding box center [862, 579] width 779 height 631
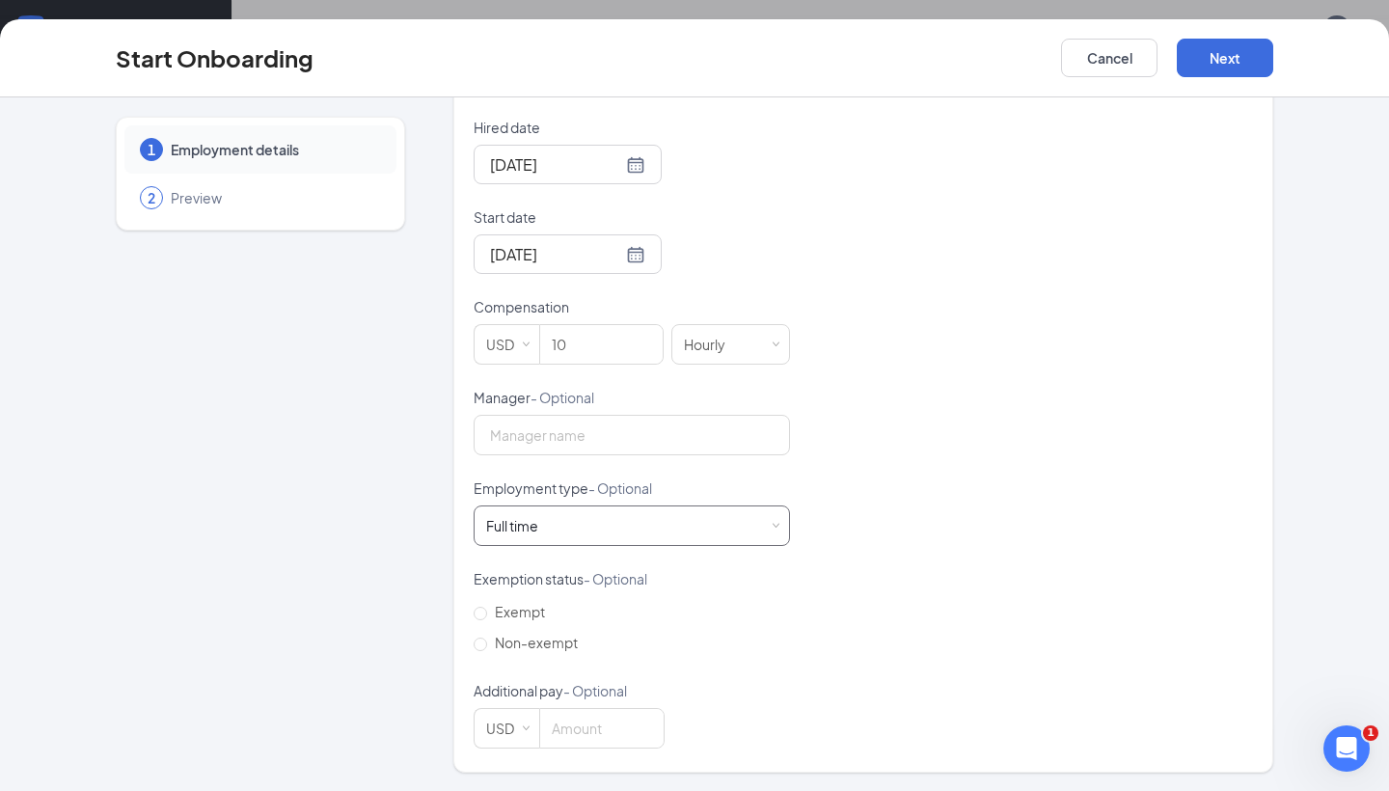
scroll to position [448, 0]
click at [479, 651] on label "Non-exempt" at bounding box center [529, 643] width 112 height 31
click at [479, 651] on input "Non-exempt" at bounding box center [479, 644] width 13 height 13
radio input "true"
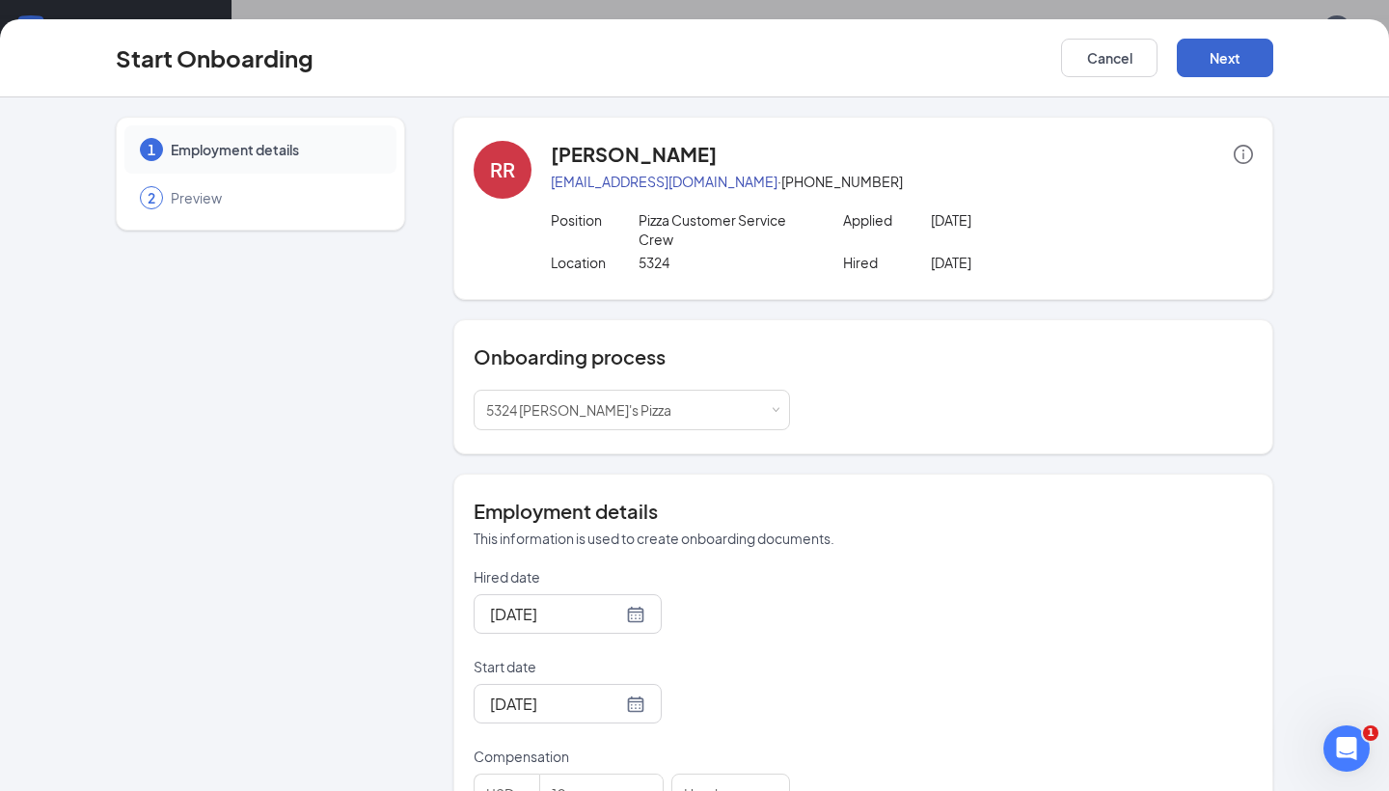
scroll to position [0, 0]
click at [1229, 64] on button "Next" at bounding box center [1224, 58] width 96 height 39
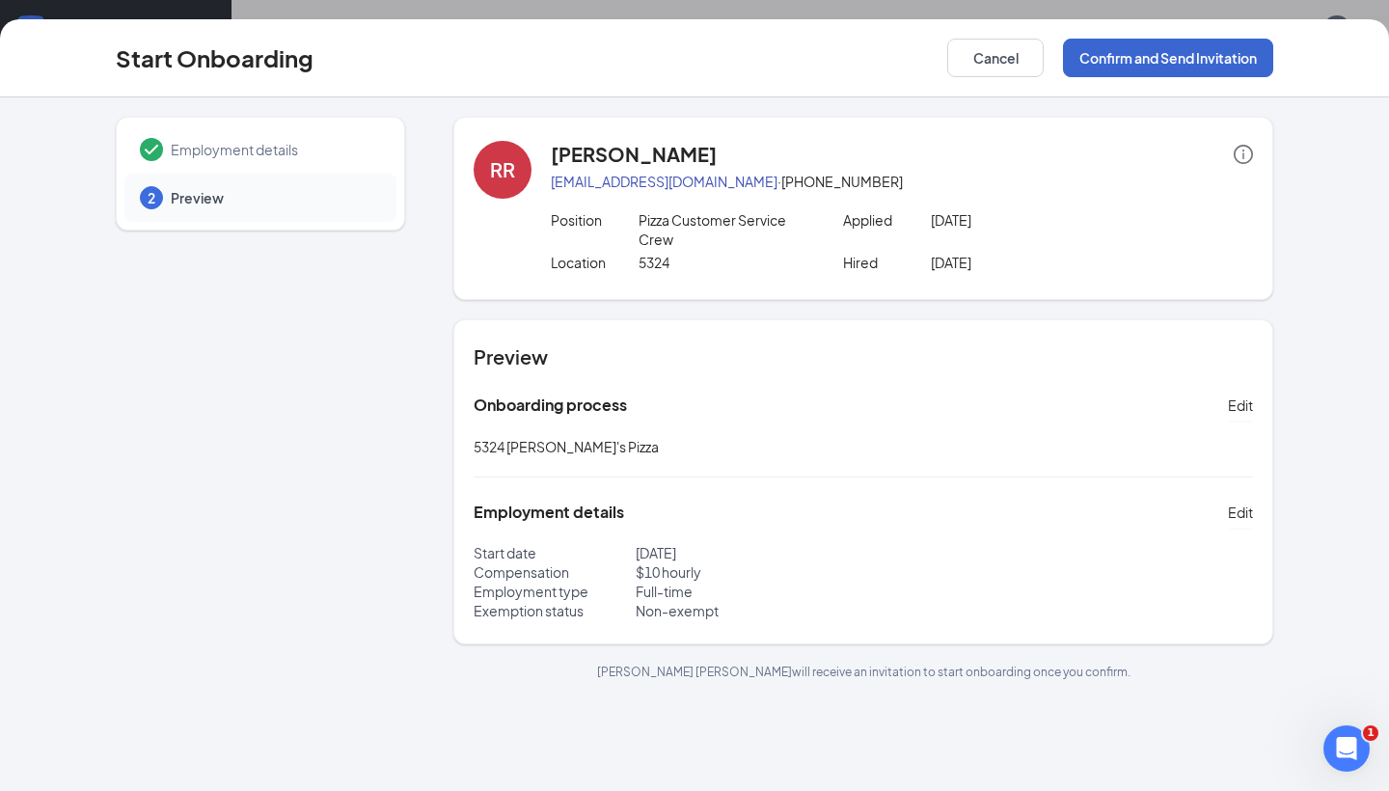
click at [1142, 51] on button "Confirm and Send Invitation" at bounding box center [1168, 58] width 210 height 39
